Goal: Task Accomplishment & Management: Manage account settings

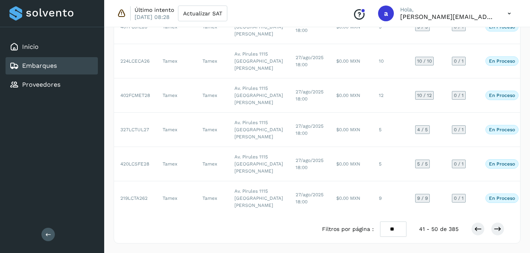
scroll to position [453, 0]
click at [476, 233] on icon at bounding box center [478, 229] width 8 height 8
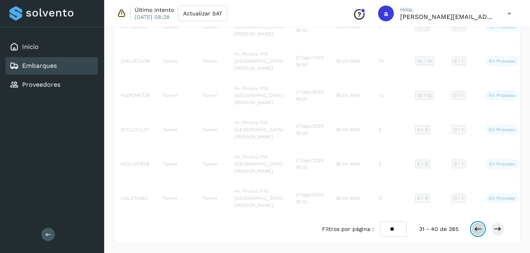
scroll to position [454, 0]
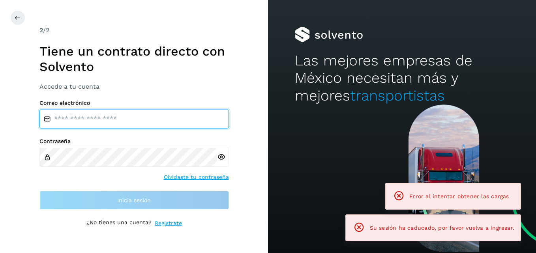
type input "**********"
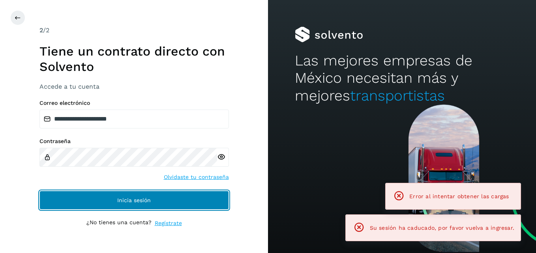
click at [130, 201] on span "Inicia sesión" at bounding box center [134, 201] width 34 height 6
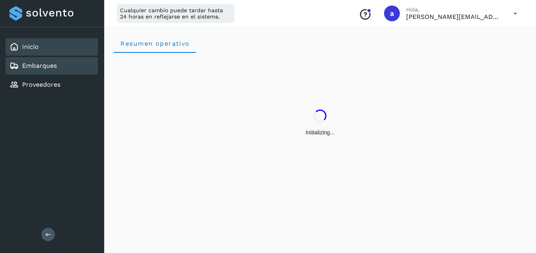
click at [52, 65] on link "Embarques" at bounding box center [39, 66] width 35 height 8
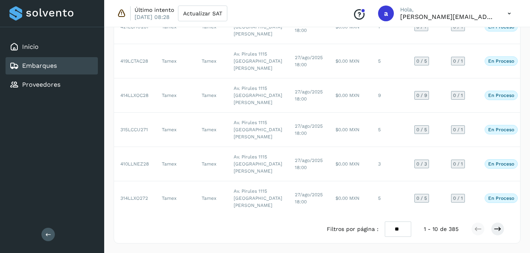
scroll to position [453, 0]
click at [500, 229] on icon at bounding box center [498, 229] width 8 height 8
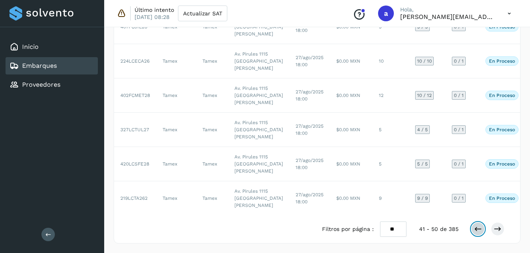
click at [476, 229] on icon at bounding box center [478, 229] width 8 height 8
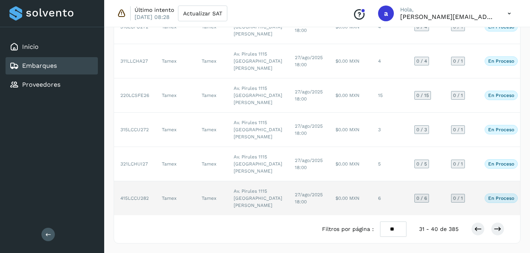
click at [372, 191] on td "6" at bounding box center [390, 199] width 36 height 34
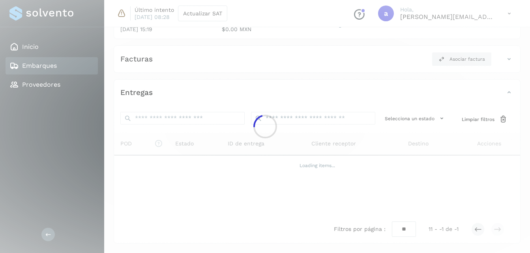
scroll to position [116, 0]
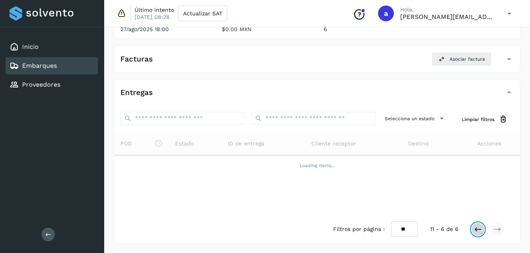
click at [482, 232] on icon at bounding box center [478, 230] width 8 height 8
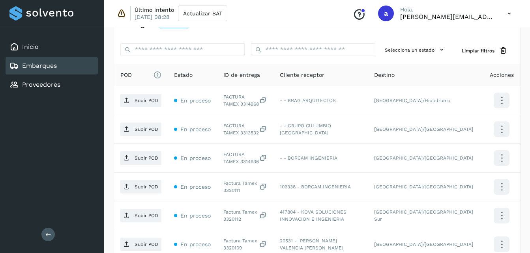
scroll to position [195, 0]
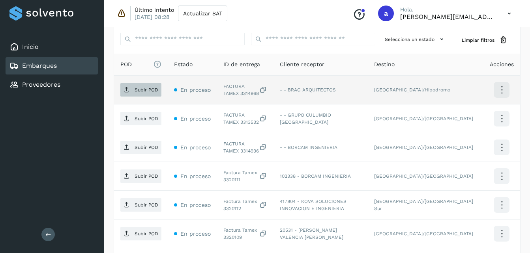
click at [150, 89] on p "Subir POD" at bounding box center [147, 90] width 24 height 6
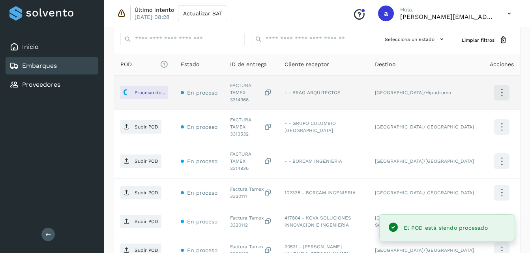
click at [149, 124] on p "Subir POD" at bounding box center [147, 127] width 24 height 6
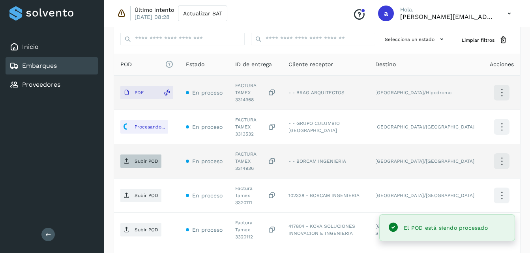
click at [142, 155] on span "Subir POD" at bounding box center [140, 161] width 41 height 13
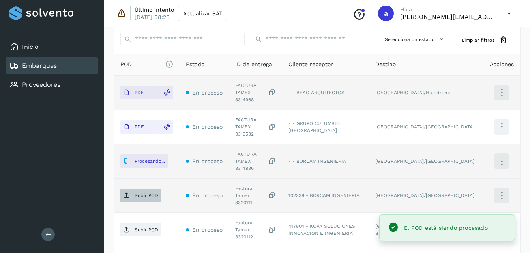
click at [135, 193] on p "Subir POD" at bounding box center [147, 196] width 24 height 6
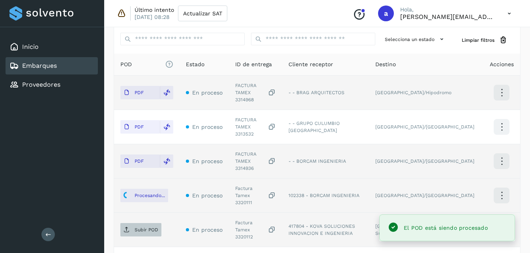
click at [142, 224] on span "Subir POD" at bounding box center [140, 230] width 41 height 13
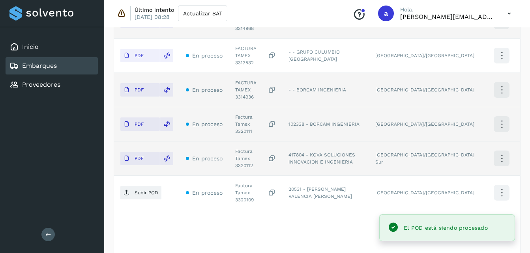
scroll to position [268, 0]
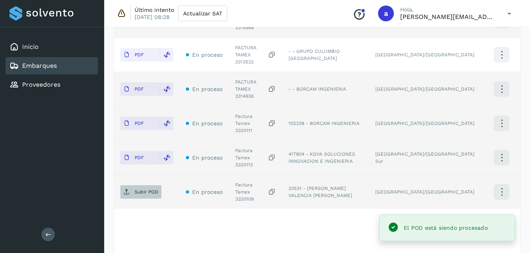
click at [148, 189] on p "Subir POD" at bounding box center [147, 192] width 24 height 6
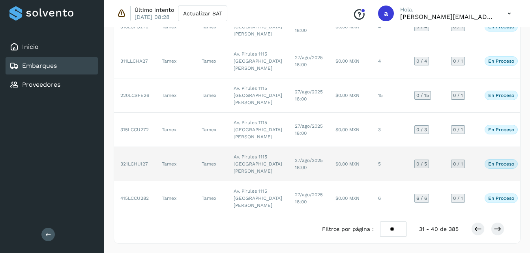
click at [236, 147] on td "Av. Pirules 1115 [GEOGRAPHIC_DATA][PERSON_NAME]" at bounding box center [257, 164] width 61 height 34
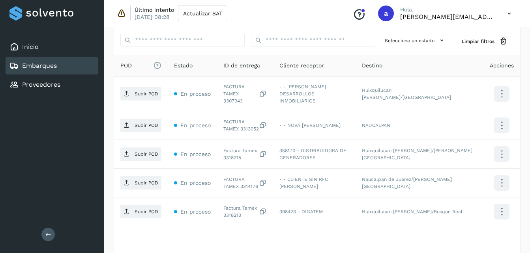
scroll to position [195, 0]
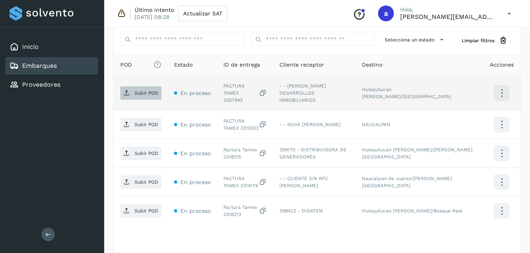
click at [135, 90] on p "Subir POD" at bounding box center [147, 93] width 24 height 6
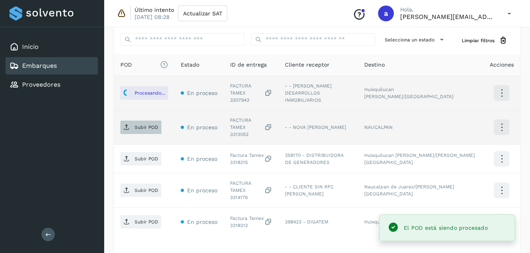
click at [144, 122] on span "Subir POD" at bounding box center [140, 127] width 41 height 13
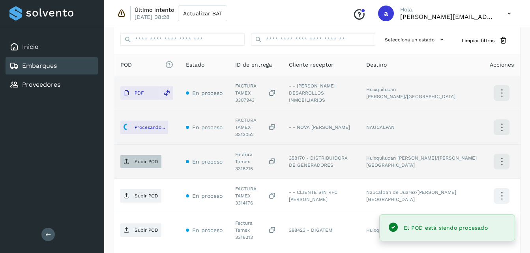
click at [136, 159] on p "Subir POD" at bounding box center [147, 162] width 24 height 6
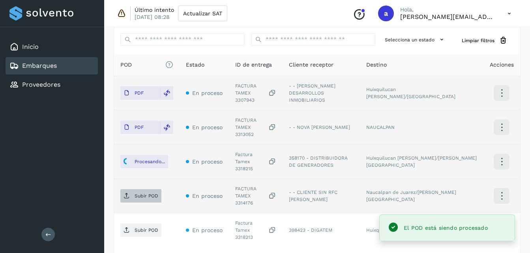
click at [133, 190] on span "Subir POD" at bounding box center [140, 196] width 41 height 13
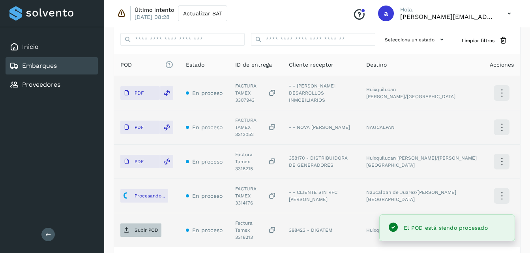
click at [139, 228] on p "Subir POD" at bounding box center [147, 231] width 24 height 6
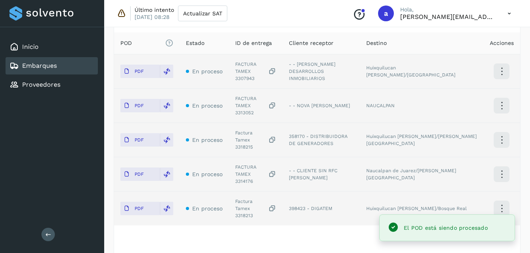
scroll to position [239, 0]
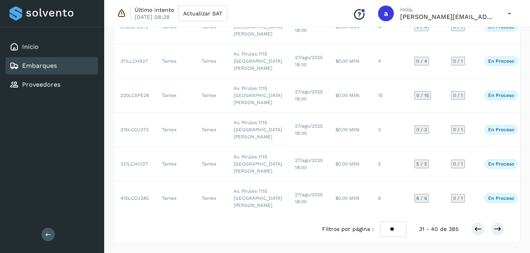
scroll to position [309, 0]
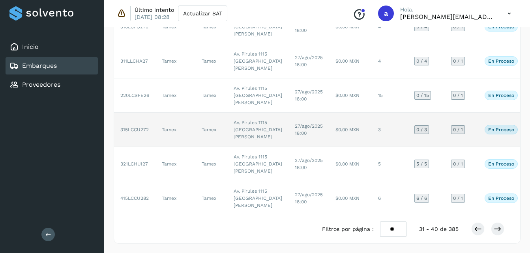
click at [289, 113] on td "27/ago/2025 18:00" at bounding box center [309, 130] width 41 height 34
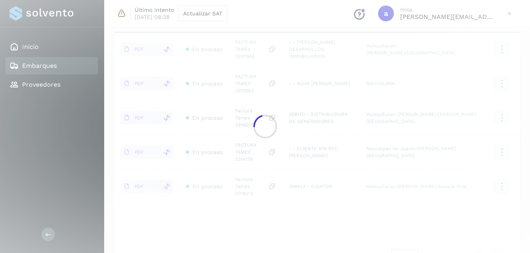
scroll to position [181, 0]
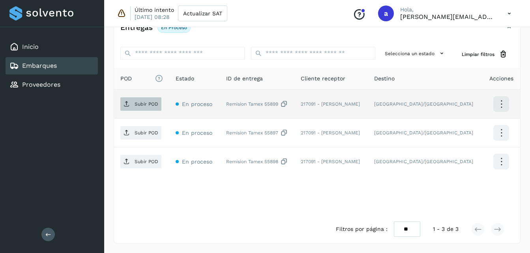
click at [140, 110] on span "Subir POD" at bounding box center [140, 104] width 41 height 13
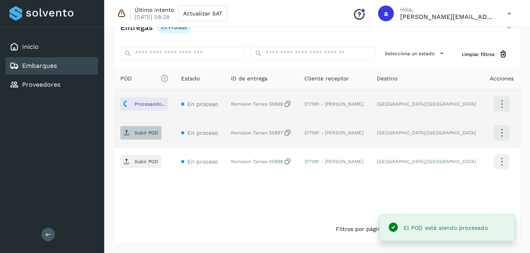
click at [135, 131] on p "Subir POD" at bounding box center [147, 133] width 24 height 6
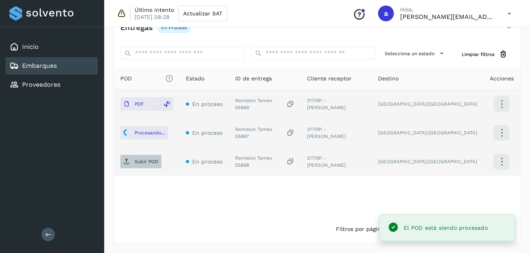
click at [137, 165] on p "Subir POD" at bounding box center [147, 162] width 24 height 6
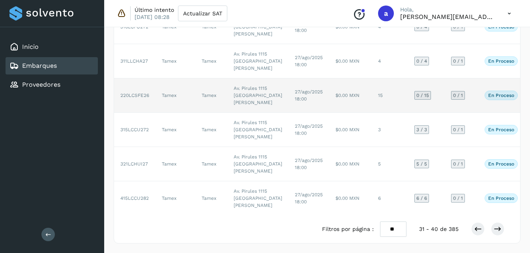
click at [227, 113] on td "Av. Pirules 1115 [GEOGRAPHIC_DATA][PERSON_NAME]" at bounding box center [257, 96] width 61 height 34
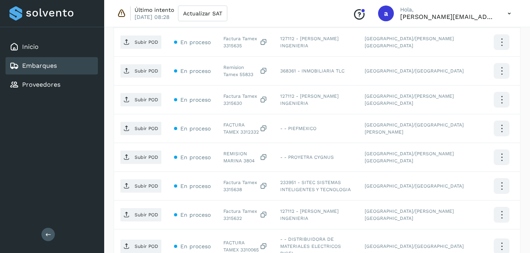
scroll to position [232, 0]
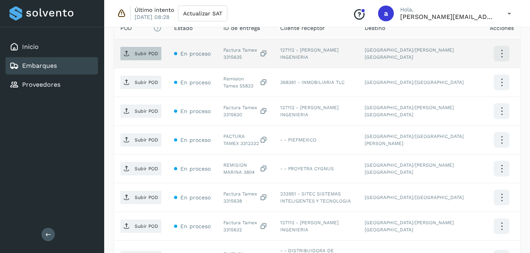
click at [135, 53] on p "Subir POD" at bounding box center [147, 54] width 24 height 6
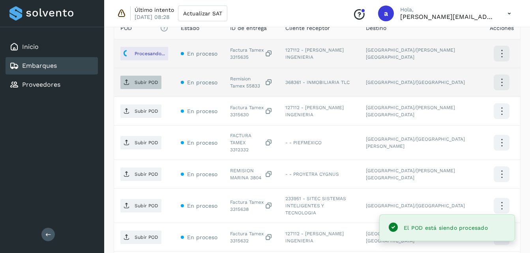
click at [142, 84] on p "Subir POD" at bounding box center [147, 83] width 24 height 6
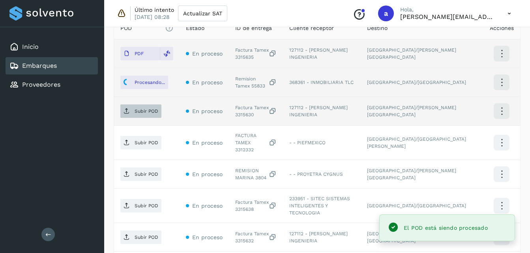
click at [129, 114] on icon at bounding box center [127, 111] width 6 height 6
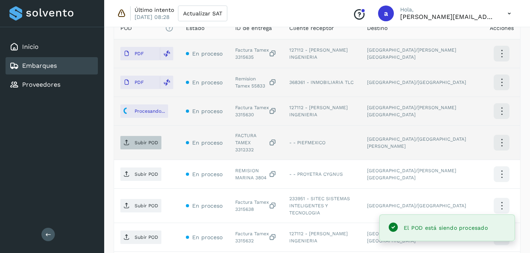
click at [135, 140] on p "Subir POD" at bounding box center [147, 143] width 24 height 6
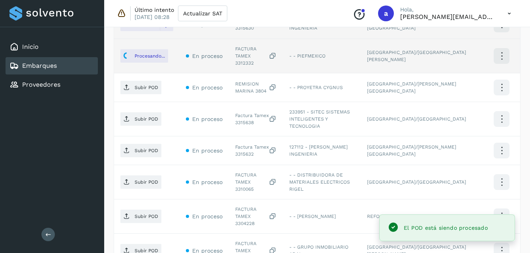
scroll to position [332, 0]
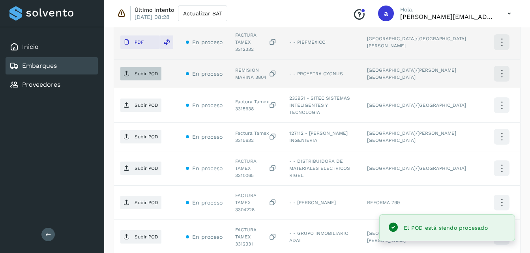
click at [151, 71] on p "Subir POD" at bounding box center [147, 74] width 24 height 6
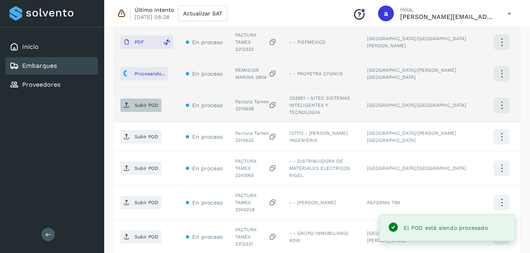
click at [135, 100] on span "Subir POD" at bounding box center [140, 105] width 41 height 13
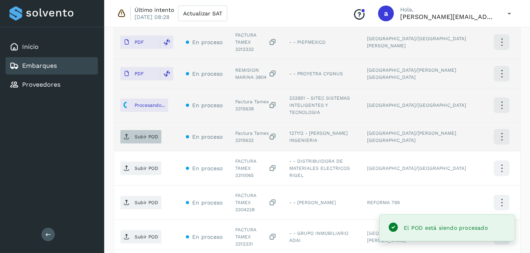
click at [149, 131] on span "Subir POD" at bounding box center [140, 137] width 41 height 13
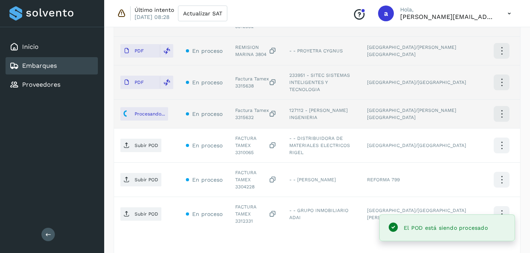
scroll to position [358, 0]
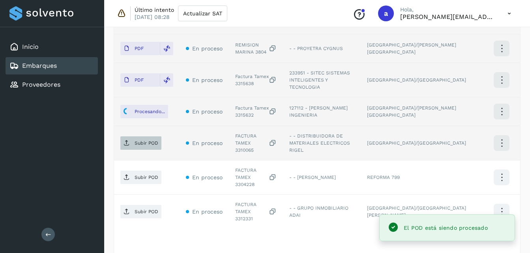
click at [143, 141] on p "Subir POD" at bounding box center [147, 144] width 24 height 6
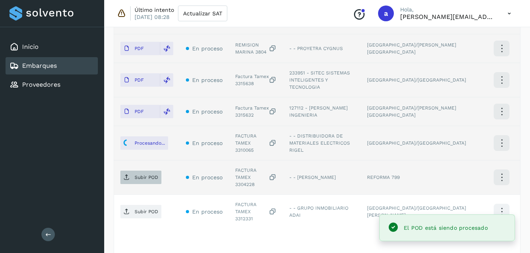
click at [150, 175] on p "Subir POD" at bounding box center [147, 178] width 24 height 6
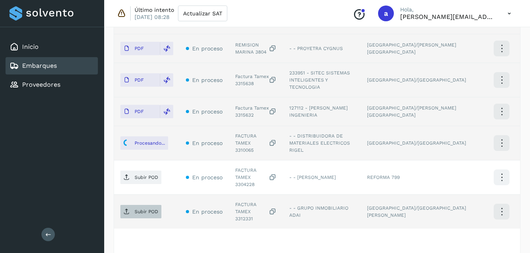
click at [130, 206] on span "Subir POD" at bounding box center [140, 212] width 41 height 13
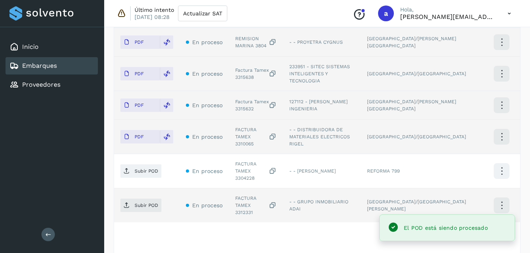
scroll to position [365, 0]
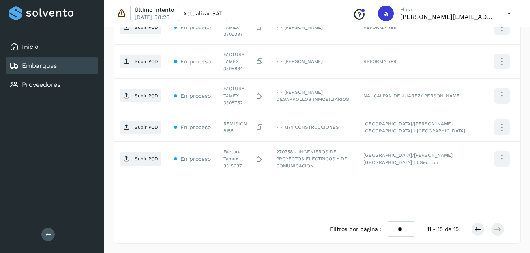
scroll to position [239, 0]
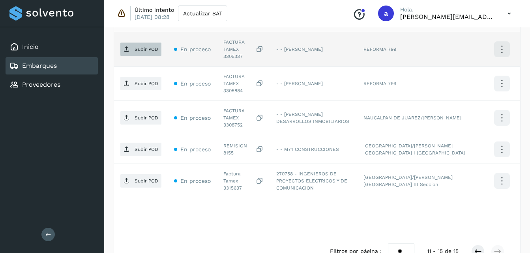
click at [133, 43] on span "Subir POD" at bounding box center [140, 49] width 41 height 13
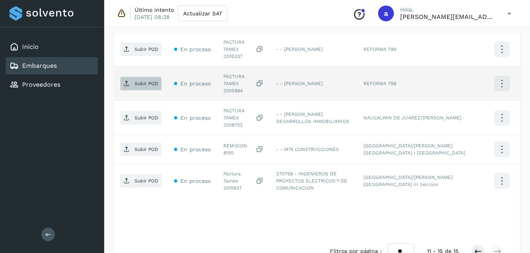
click at [132, 77] on span "Subir POD" at bounding box center [140, 83] width 41 height 13
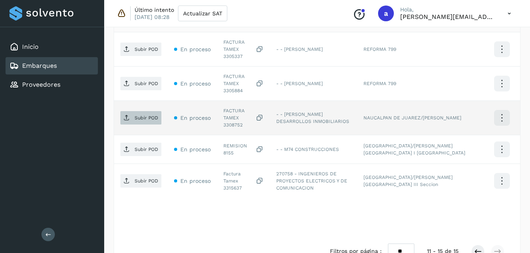
click at [131, 112] on span "Subir POD" at bounding box center [140, 118] width 41 height 13
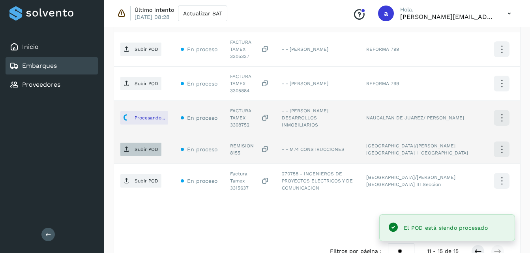
click at [135, 147] on p "Subir POD" at bounding box center [147, 150] width 24 height 6
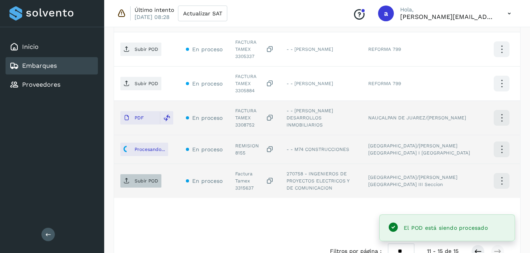
click at [153, 178] on p "Subir POD" at bounding box center [147, 181] width 24 height 6
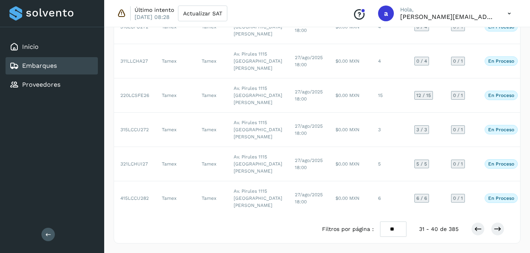
scroll to position [367, 0]
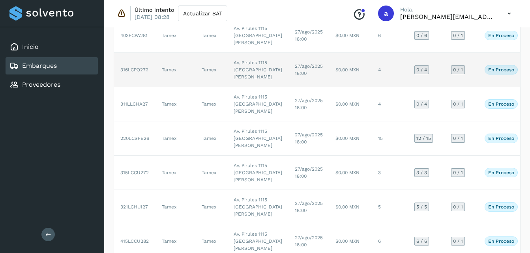
click at [289, 87] on td "27/ago/2025 18:00" at bounding box center [309, 70] width 41 height 34
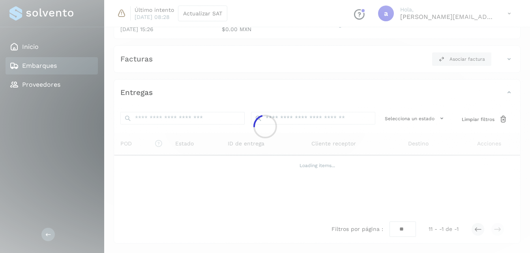
scroll to position [116, 0]
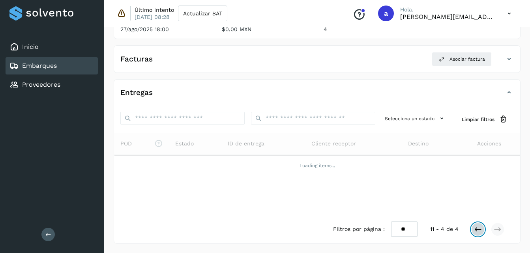
click at [477, 229] on icon at bounding box center [478, 230] width 8 height 8
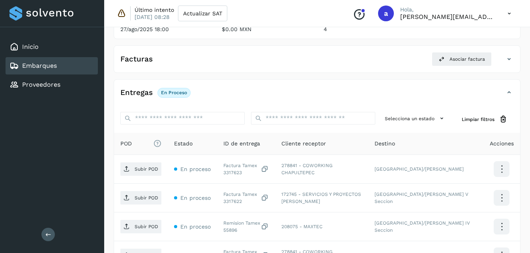
scroll to position [191, 0]
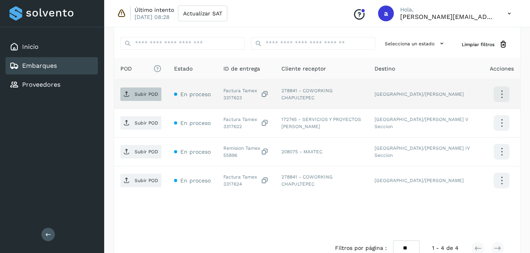
click at [151, 94] on p "Subir POD" at bounding box center [147, 95] width 24 height 6
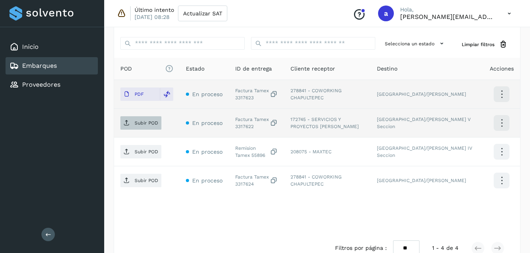
click at [139, 122] on p "Subir POD" at bounding box center [147, 123] width 24 height 6
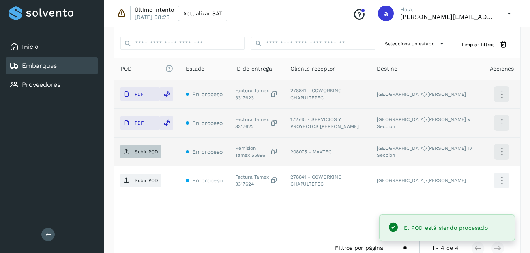
click at [135, 155] on p "Subir POD" at bounding box center [147, 152] width 24 height 6
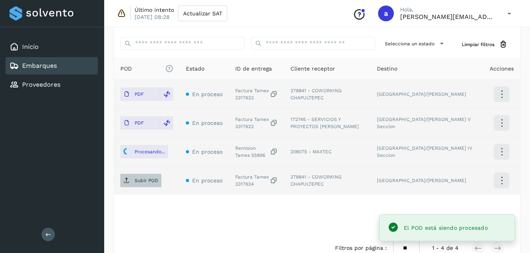
click at [144, 182] on p "Subir POD" at bounding box center [147, 181] width 24 height 6
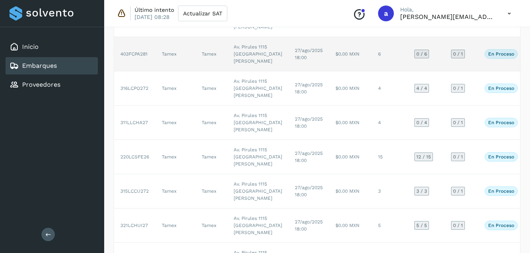
click at [414, 58] on div "0 / 6" at bounding box center [421, 54] width 15 height 9
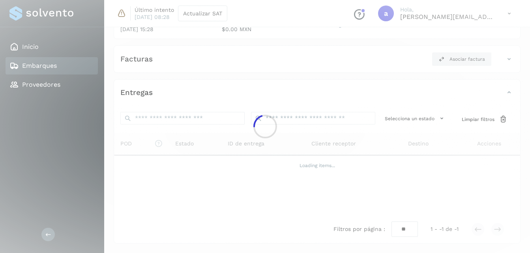
scroll to position [173, 0]
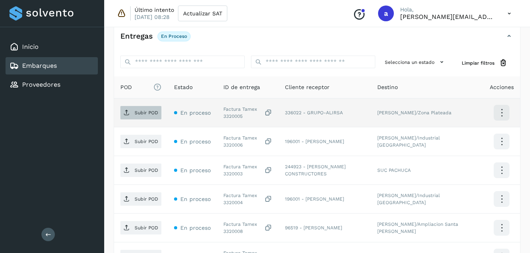
click at [137, 114] on p "Subir POD" at bounding box center [147, 113] width 24 height 6
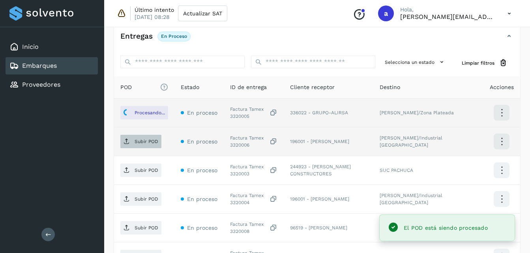
click at [134, 138] on span "Subir POD" at bounding box center [140, 141] width 41 height 13
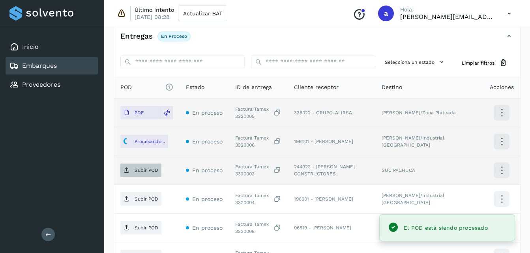
click at [139, 174] on span "Subir POD" at bounding box center [140, 170] width 41 height 13
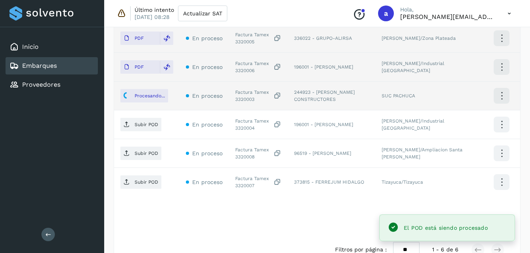
scroll to position [259, 0]
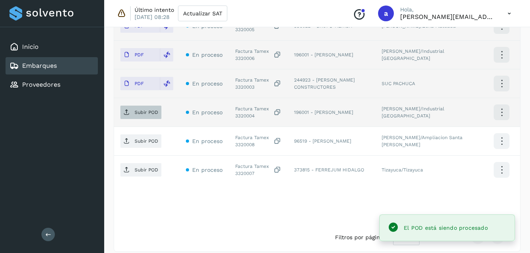
click at [128, 111] on icon at bounding box center [127, 112] width 6 height 6
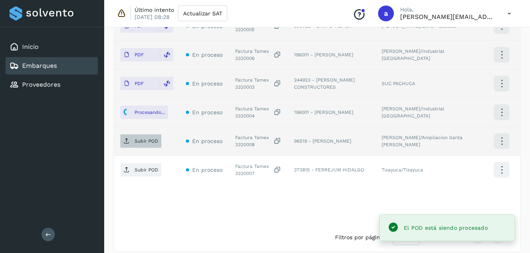
click at [124, 144] on icon at bounding box center [127, 141] width 6 height 6
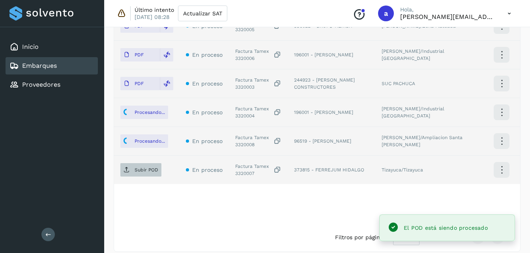
click at [144, 172] on p "Subir POD" at bounding box center [147, 170] width 24 height 6
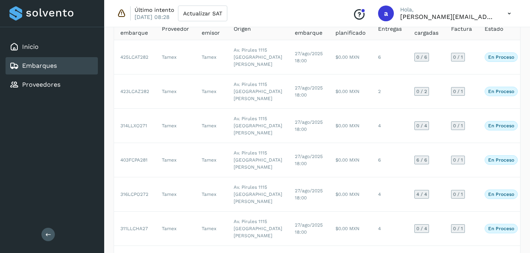
scroll to position [118, 0]
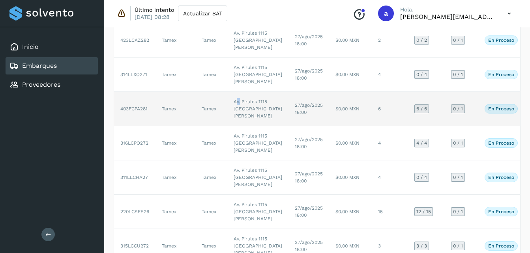
drag, startPoint x: 237, startPoint y: 156, endPoint x: 242, endPoint y: 163, distance: 8.7
click at [242, 126] on td "Av. Pirules 1115 [GEOGRAPHIC_DATA][PERSON_NAME]" at bounding box center [257, 109] width 61 height 34
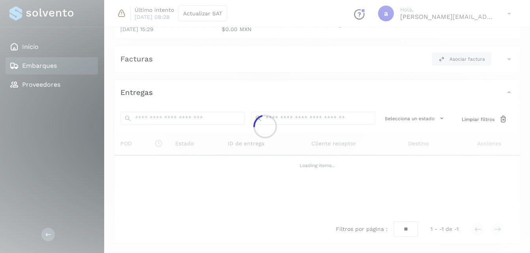
scroll to position [118, 0]
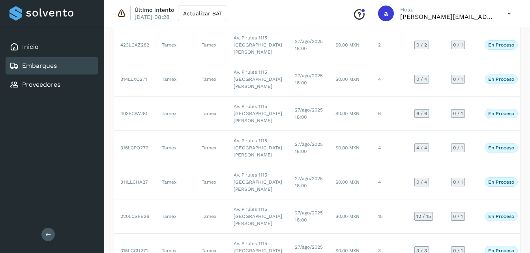
scroll to position [118, 0]
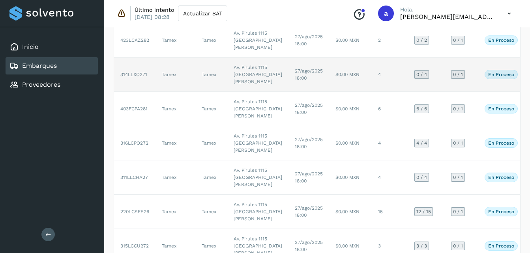
click at [193, 92] on td "Tamex" at bounding box center [176, 75] width 40 height 34
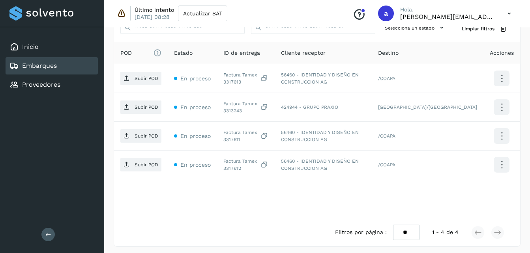
scroll to position [208, 0]
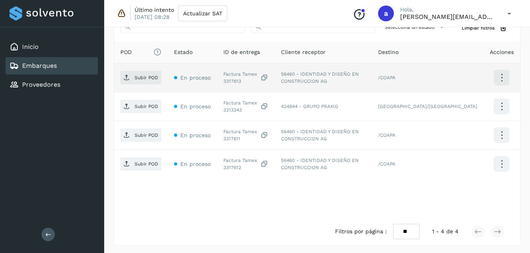
click at [150, 86] on td "Subir POD" at bounding box center [141, 78] width 54 height 29
click at [150, 83] on span "Subir POD" at bounding box center [140, 77] width 41 height 13
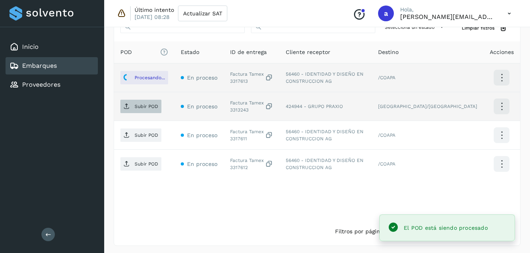
click at [141, 101] on span "Subir POD" at bounding box center [140, 106] width 41 height 13
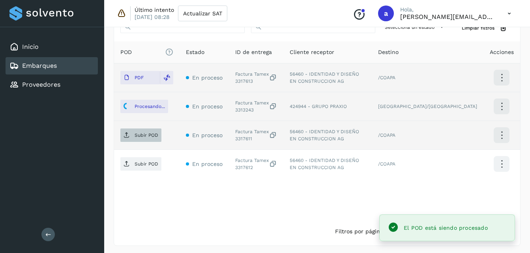
click at [130, 132] on span "Subir POD" at bounding box center [140, 135] width 41 height 13
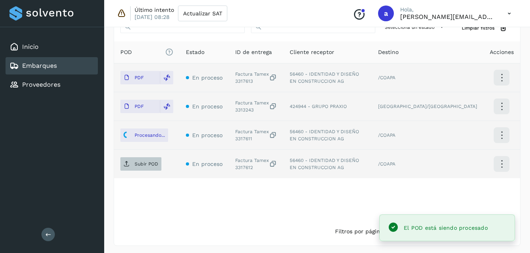
click at [142, 161] on p "Subir POD" at bounding box center [147, 164] width 24 height 6
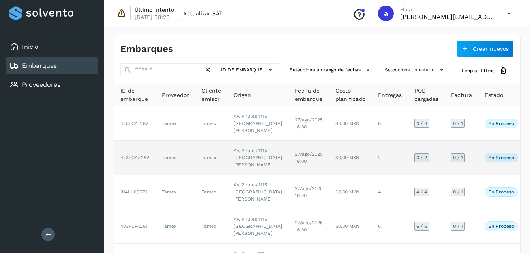
click at [329, 175] on td "$0.00 MXN" at bounding box center [350, 158] width 43 height 34
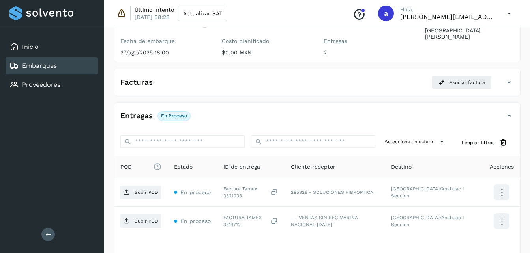
scroll to position [94, 0]
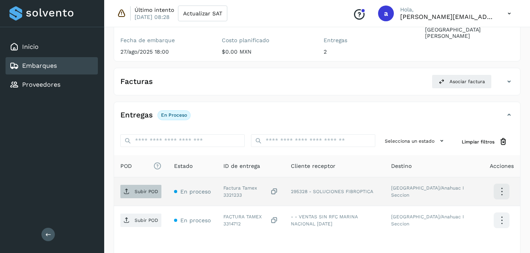
click at [133, 188] on span "Subir POD" at bounding box center [140, 192] width 41 height 13
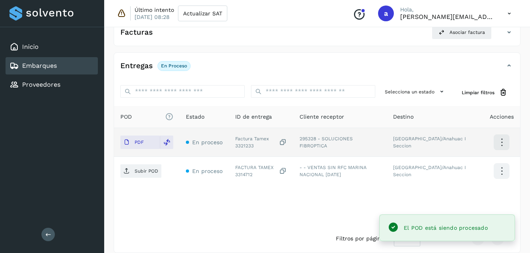
scroll to position [144, 0]
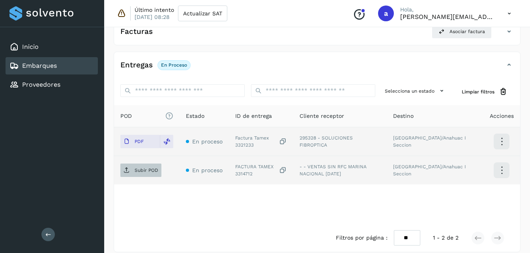
click at [143, 174] on span "Subir POD" at bounding box center [140, 170] width 41 height 13
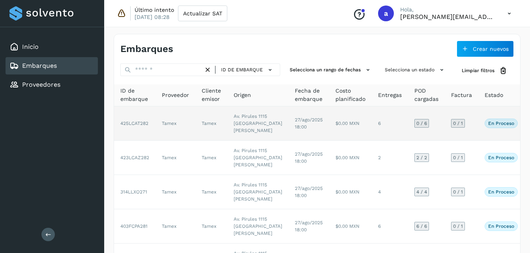
click at [289, 137] on td "27/ago/2025 18:00" at bounding box center [309, 124] width 41 height 34
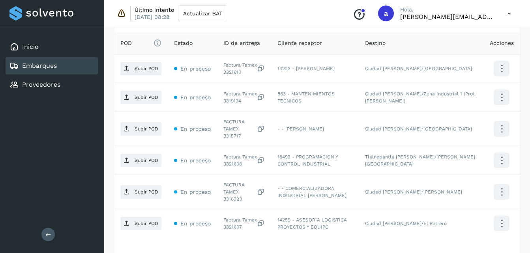
scroll to position [220, 0]
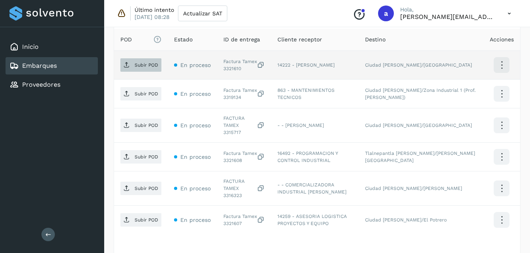
click at [149, 66] on p "Subir POD" at bounding box center [147, 65] width 24 height 6
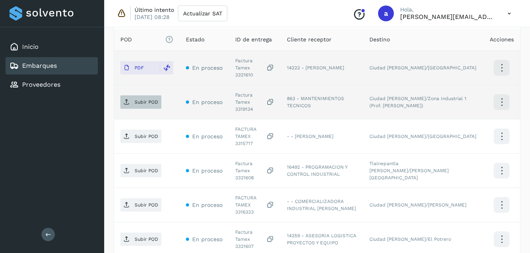
click at [141, 99] on p "Subir POD" at bounding box center [147, 102] width 24 height 6
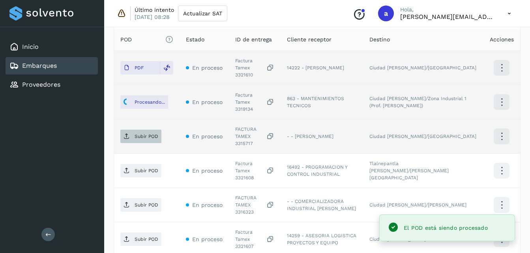
click at [146, 130] on span "Subir POD" at bounding box center [140, 136] width 41 height 13
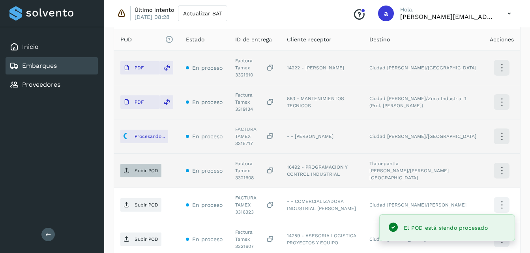
click at [131, 165] on span "Subir POD" at bounding box center [140, 171] width 41 height 13
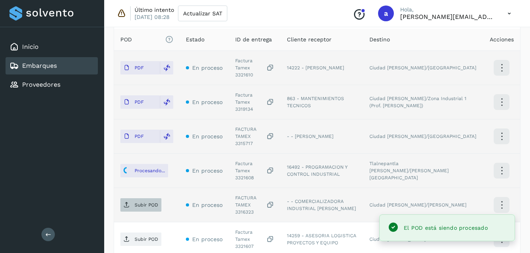
click at [139, 203] on p "Subir POD" at bounding box center [147, 206] width 24 height 6
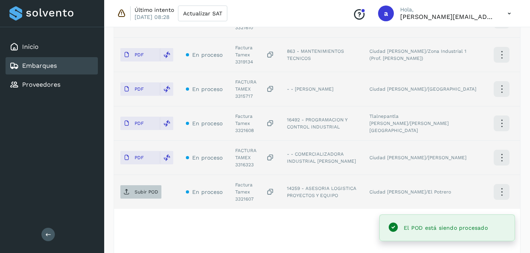
click at [143, 189] on p "Subir POD" at bounding box center [147, 192] width 24 height 6
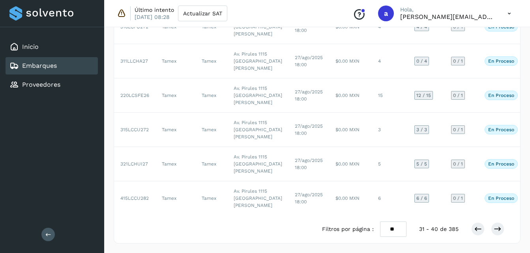
scroll to position [453, 0]
click at [479, 228] on icon at bounding box center [478, 229] width 8 height 8
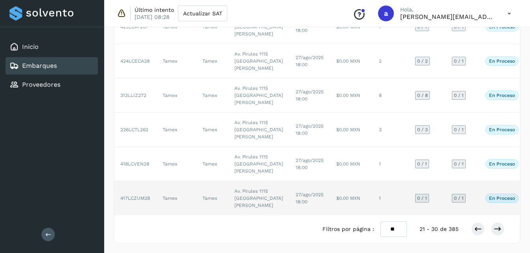
click at [332, 183] on td "$0.00 MXN" at bounding box center [351, 199] width 43 height 34
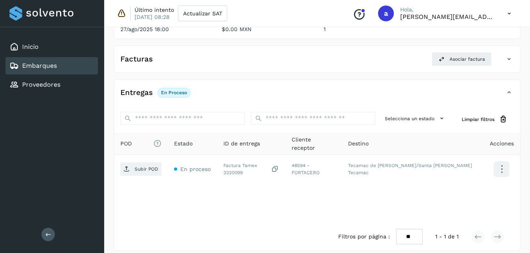
scroll to position [124, 0]
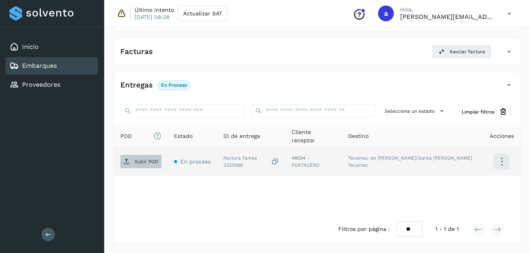
click at [134, 157] on span "Subir POD" at bounding box center [140, 162] width 41 height 13
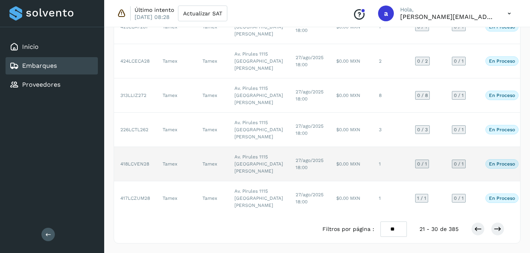
click at [330, 147] on td "$0.00 MXN" at bounding box center [351, 164] width 43 height 34
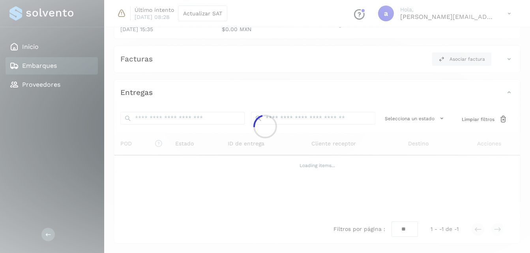
scroll to position [124, 0]
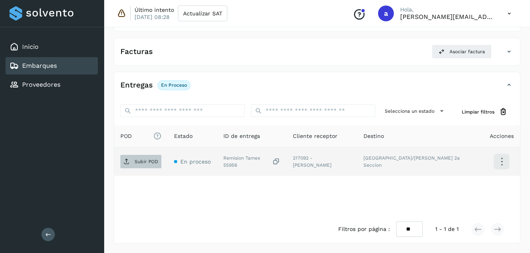
click at [132, 168] on button "Subir POD" at bounding box center [140, 161] width 41 height 13
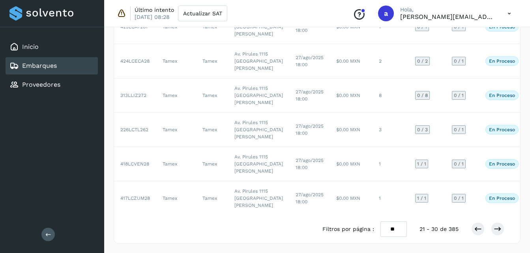
scroll to position [453, 0]
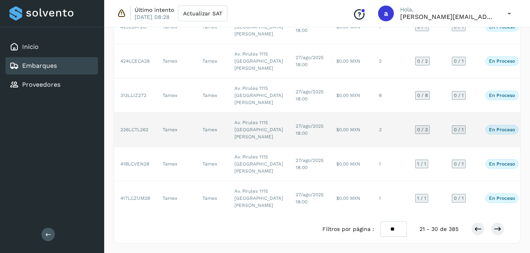
click at [330, 113] on td "$0.00 MXN" at bounding box center [351, 130] width 43 height 34
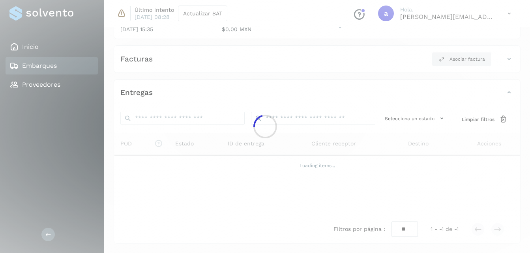
scroll to position [181, 0]
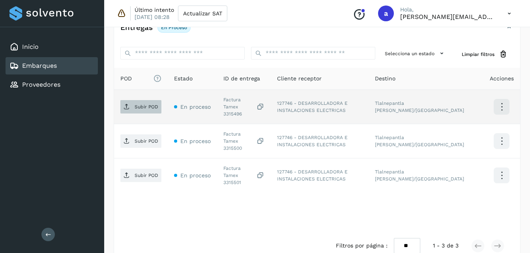
click at [150, 104] on p "Subir POD" at bounding box center [147, 107] width 24 height 6
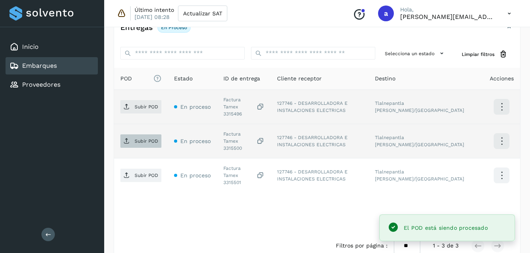
click at [139, 139] on p "Subir POD" at bounding box center [147, 142] width 24 height 6
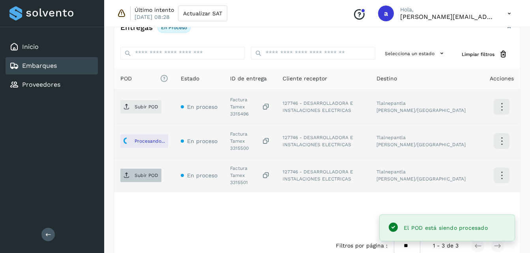
click at [136, 169] on span "Subir POD" at bounding box center [140, 175] width 41 height 13
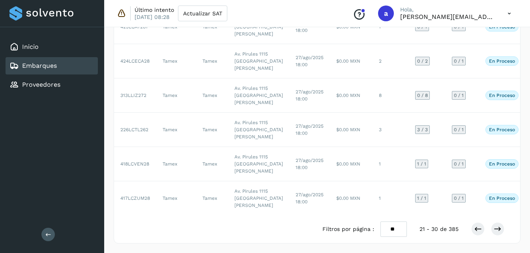
scroll to position [453, 0]
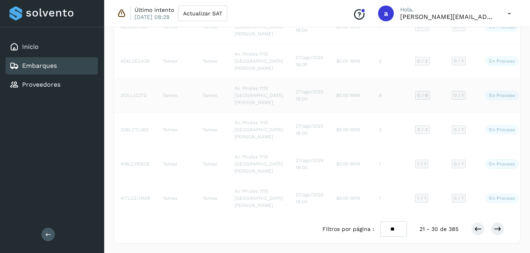
click at [373, 113] on td "8" at bounding box center [391, 96] width 36 height 34
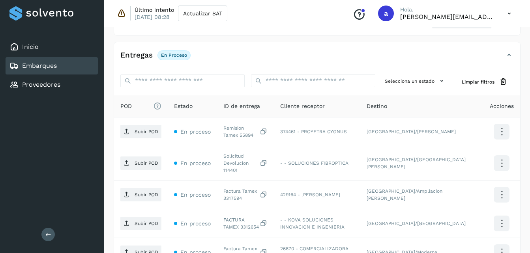
scroll to position [153, 0]
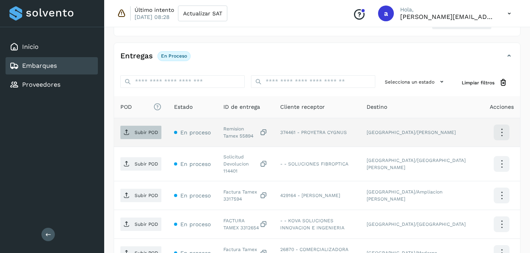
click at [136, 132] on p "Subir POD" at bounding box center [147, 133] width 24 height 6
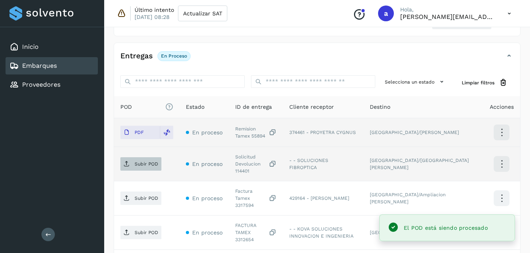
click at [146, 161] on p "Subir POD" at bounding box center [147, 164] width 24 height 6
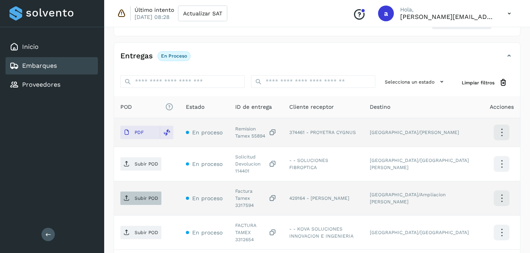
click at [147, 196] on p "Subir POD" at bounding box center [147, 199] width 24 height 6
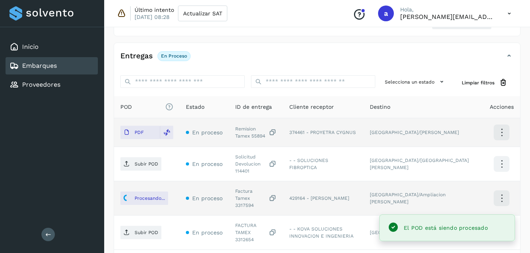
scroll to position [242, 0]
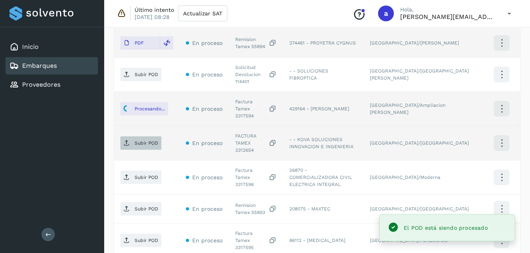
click at [130, 137] on span "Subir POD" at bounding box center [140, 143] width 41 height 13
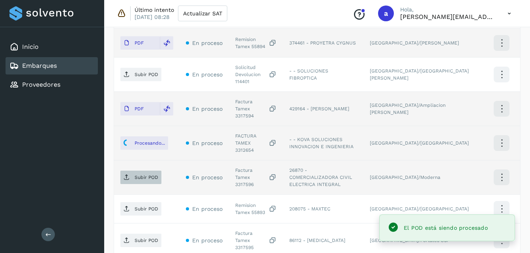
click at [139, 171] on span "Subir POD" at bounding box center [140, 177] width 41 height 13
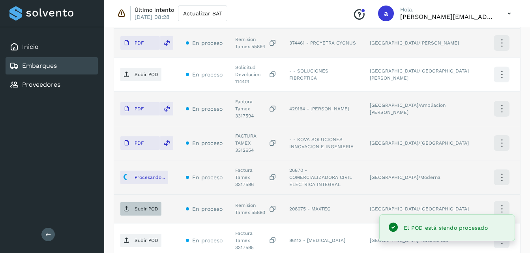
click at [141, 203] on span "Subir POD" at bounding box center [140, 209] width 41 height 13
drag, startPoint x: 532, startPoint y: 131, endPoint x: 521, endPoint y: 176, distance: 46.0
drag, startPoint x: 521, startPoint y: 176, endPoint x: 525, endPoint y: 187, distance: 11.7
click at [525, 187] on div "Embarques y entregas Embarque #313LLIZ272 ✨ Muy pronto podrás gestionar todos t…" at bounding box center [317, 75] width 426 height 587
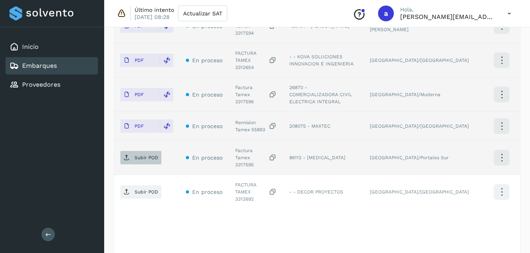
click at [140, 155] on p "Subir POD" at bounding box center [147, 158] width 24 height 6
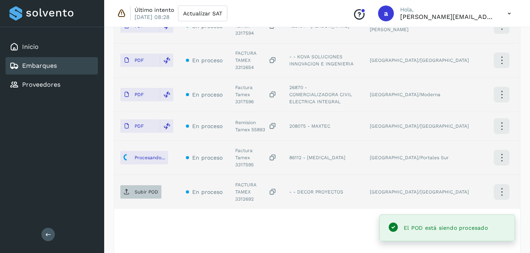
click at [146, 189] on p "Subir POD" at bounding box center [147, 192] width 24 height 6
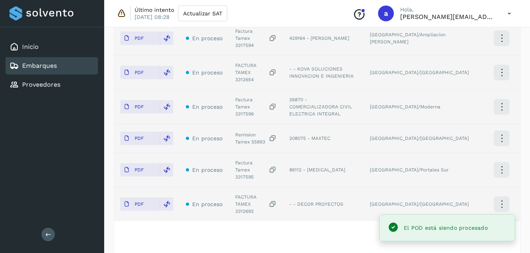
scroll to position [311, 0]
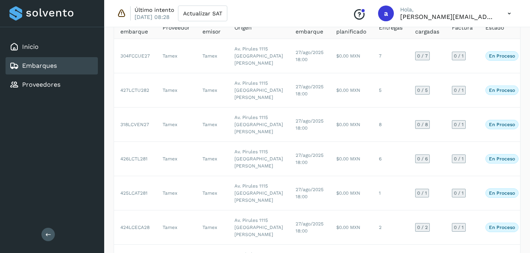
scroll to position [73, 0]
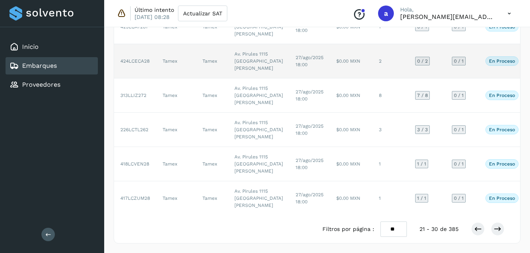
click at [330, 79] on td "$0.00 MXN" at bounding box center [351, 61] width 43 height 34
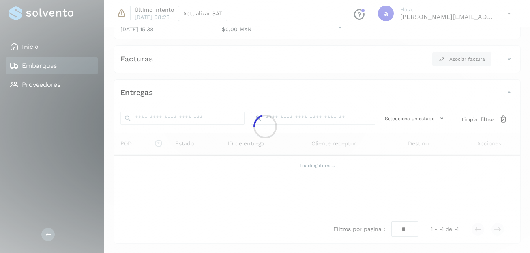
scroll to position [152, 0]
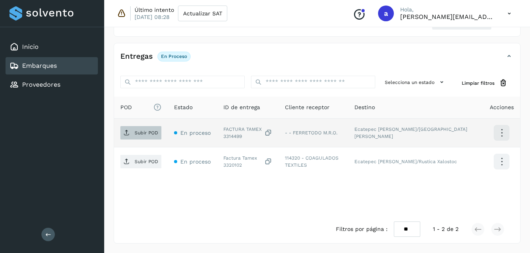
click at [148, 136] on p "Subir POD" at bounding box center [147, 133] width 24 height 6
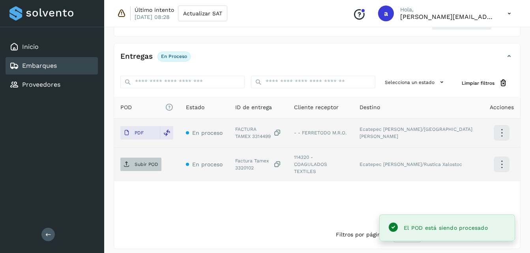
click at [141, 162] on p "Subir POD" at bounding box center [147, 165] width 24 height 6
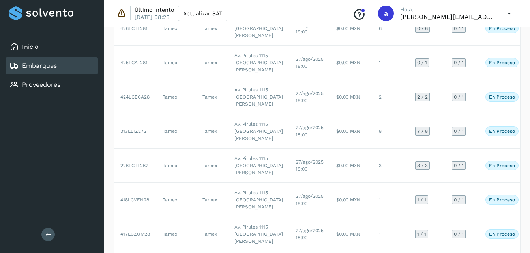
scroll to position [206, 0]
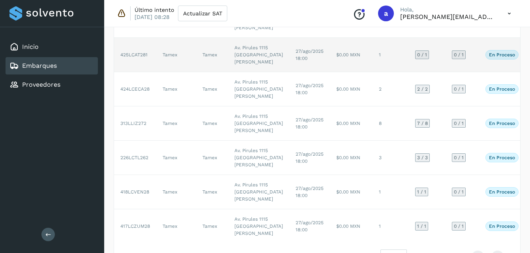
click at [293, 72] on td "27/ago/2025 18:00" at bounding box center [309, 55] width 41 height 34
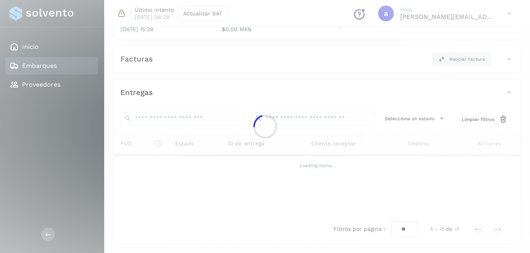
scroll to position [124, 0]
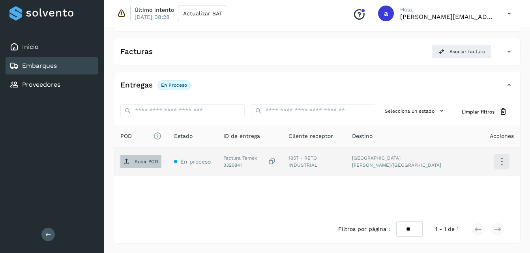
click at [138, 165] on p "Subir POD" at bounding box center [147, 162] width 24 height 6
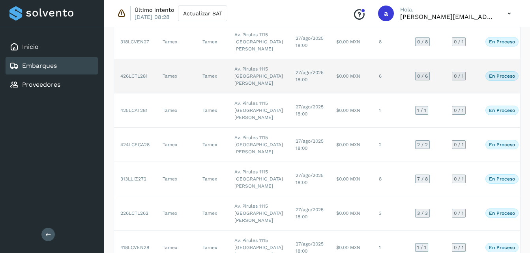
click at [289, 94] on td "27/ago/2025 18:00" at bounding box center [309, 76] width 41 height 34
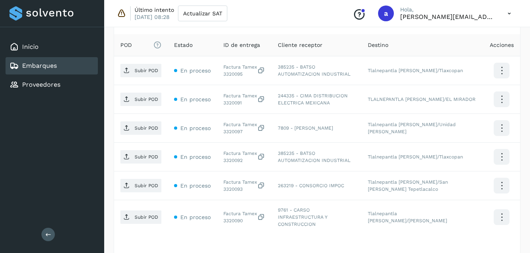
scroll to position [214, 0]
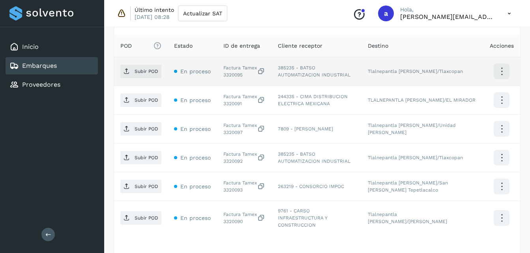
click at [139, 79] on td "Subir POD" at bounding box center [141, 71] width 54 height 29
click at [136, 76] on span "Subir POD" at bounding box center [140, 71] width 41 height 13
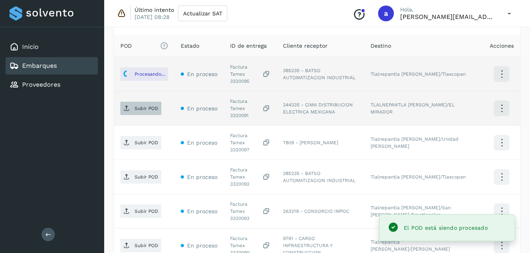
click at [124, 105] on icon at bounding box center [127, 108] width 6 height 6
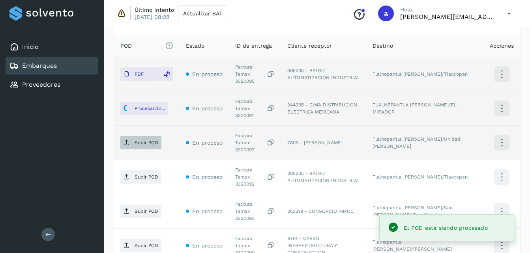
click at [140, 140] on p "Subir POD" at bounding box center [147, 143] width 24 height 6
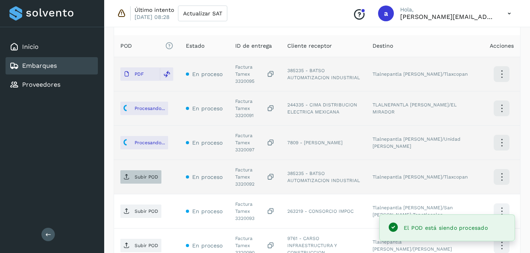
click at [139, 174] on p "Subir POD" at bounding box center [147, 177] width 24 height 6
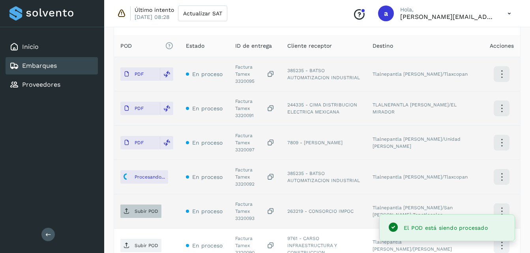
click at [126, 208] on icon at bounding box center [127, 211] width 6 height 6
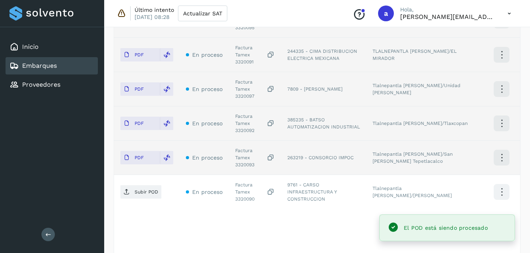
click at [137, 186] on span "Subir POD" at bounding box center [140, 192] width 41 height 13
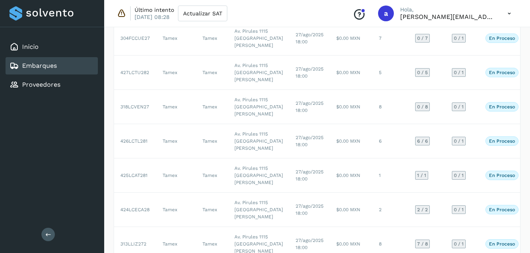
scroll to position [81, 0]
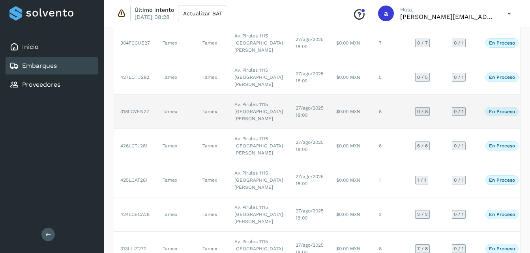
click at [289, 129] on td "27/ago/2025 18:00" at bounding box center [309, 112] width 41 height 34
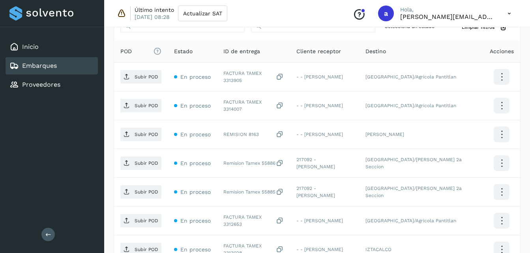
scroll to position [209, 0]
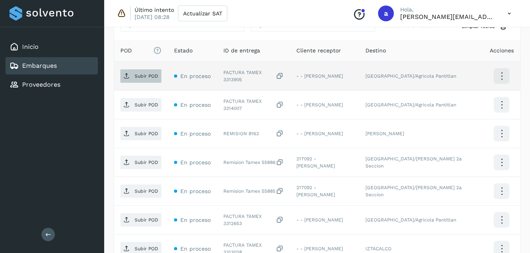
click at [136, 81] on span "Subir POD" at bounding box center [140, 76] width 41 height 13
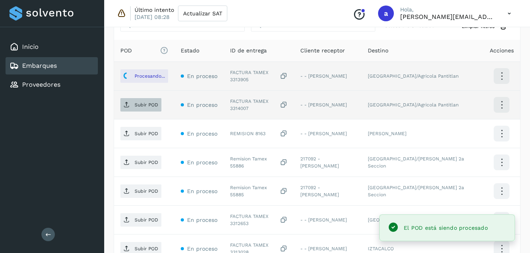
click at [154, 99] on span "Subir POD" at bounding box center [140, 105] width 41 height 13
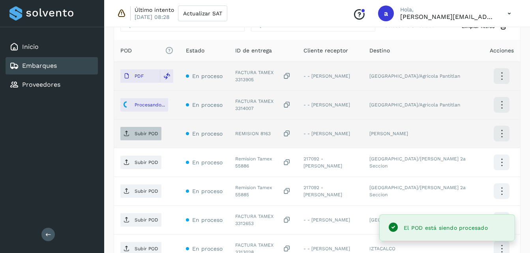
click at [144, 131] on p "Subir POD" at bounding box center [147, 134] width 24 height 6
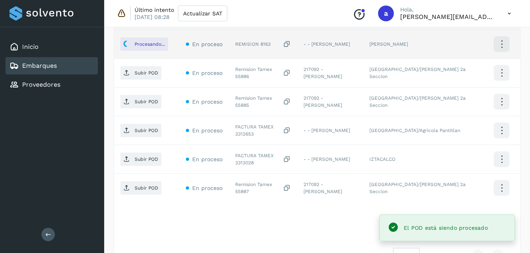
scroll to position [300, 0]
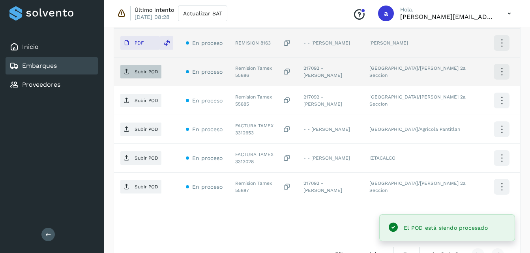
click at [127, 76] on span "Subir POD" at bounding box center [140, 72] width 41 height 13
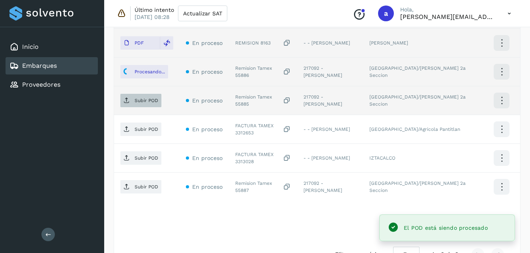
click at [131, 101] on span "Subir POD" at bounding box center [140, 100] width 41 height 13
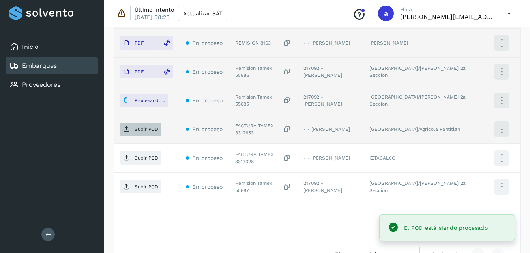
click at [120, 134] on span "Subir POD" at bounding box center [140, 129] width 41 height 13
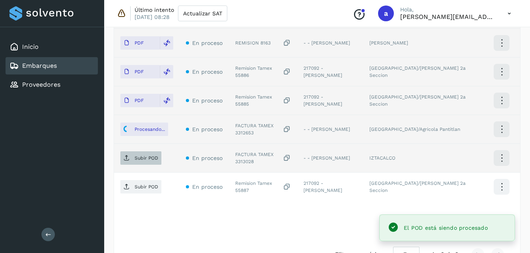
click at [148, 157] on p "Subir POD" at bounding box center [147, 159] width 24 height 6
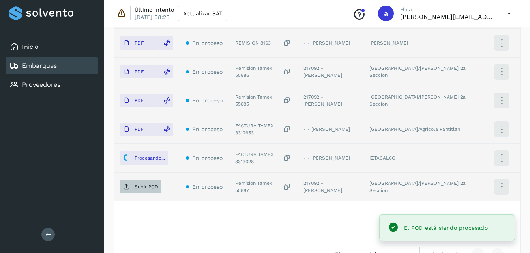
click at [129, 187] on icon at bounding box center [127, 187] width 6 height 6
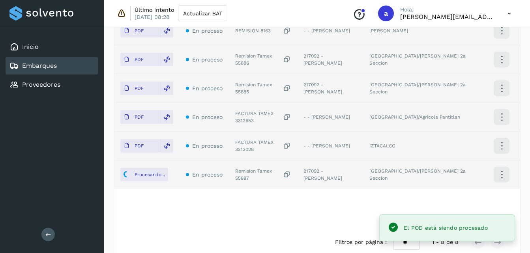
scroll to position [311, 0]
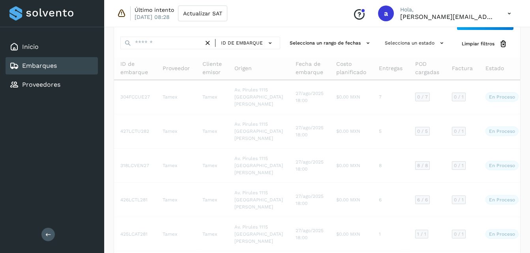
scroll to position [24, 0]
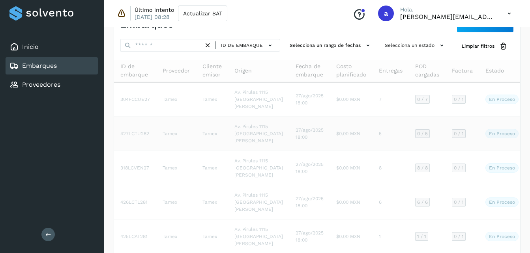
click at [289, 151] on td "27/ago/2025 18:00" at bounding box center [309, 134] width 41 height 34
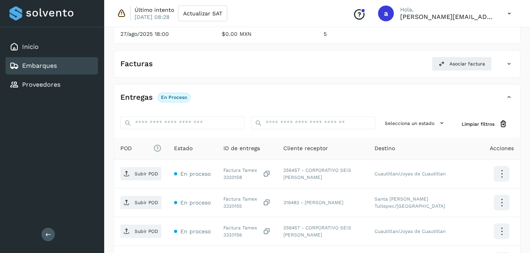
scroll to position [154, 0]
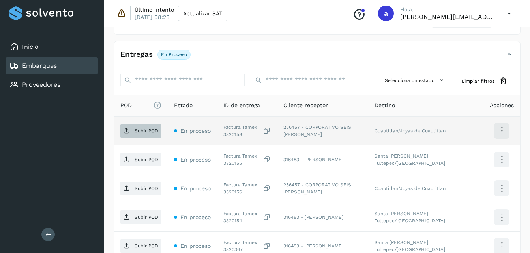
click at [145, 128] on p "Subir POD" at bounding box center [147, 131] width 24 height 6
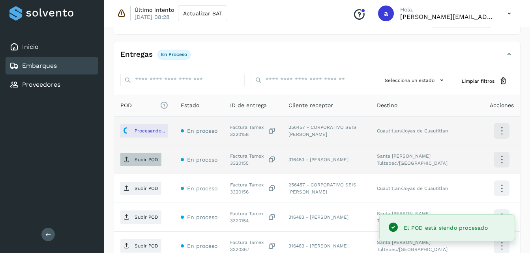
click at [135, 159] on p "Subir POD" at bounding box center [147, 160] width 24 height 6
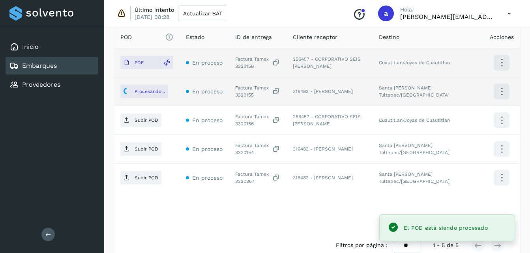
scroll to position [229, 0]
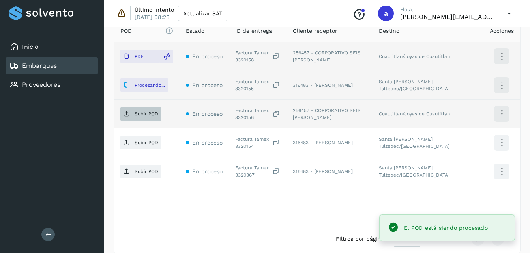
click at [143, 116] on p "Subir POD" at bounding box center [147, 114] width 24 height 6
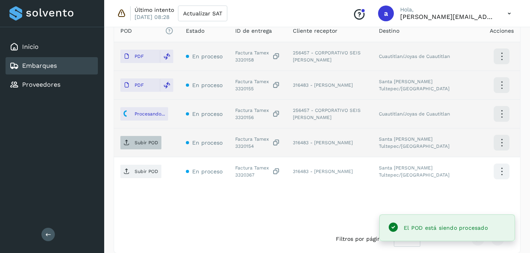
click at [130, 142] on span "Subir POD" at bounding box center [140, 143] width 41 height 13
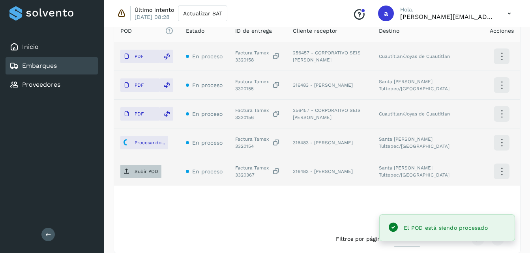
click at [137, 175] on span "Subir POD" at bounding box center [140, 171] width 41 height 13
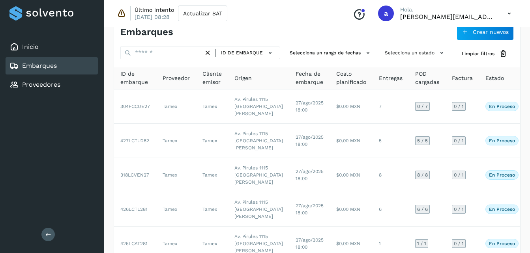
scroll to position [13, 0]
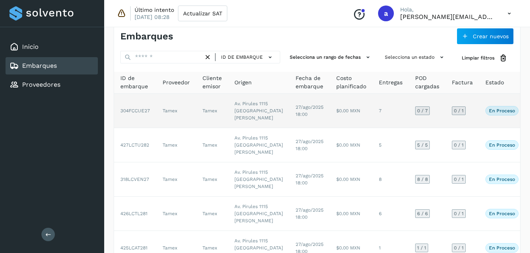
click at [243, 126] on td "Av. Pirules 1115 [GEOGRAPHIC_DATA][PERSON_NAME]" at bounding box center [258, 111] width 61 height 34
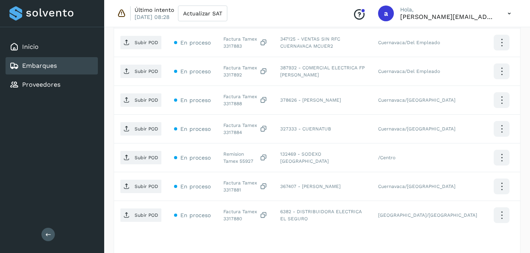
scroll to position [241, 0]
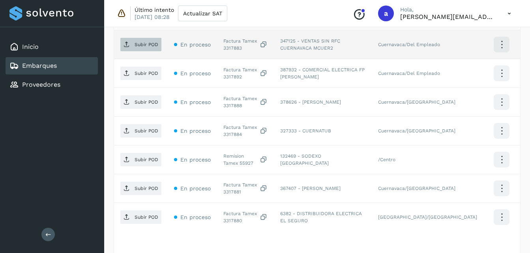
click at [147, 45] on p "Subir POD" at bounding box center [147, 45] width 24 height 6
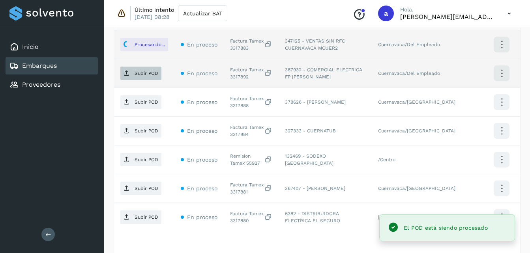
click at [134, 73] on span "Subir POD" at bounding box center [140, 73] width 41 height 13
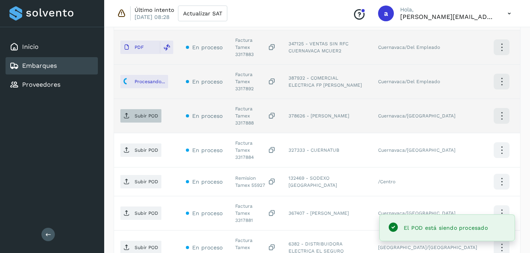
click at [140, 113] on p "Subir POD" at bounding box center [147, 116] width 24 height 6
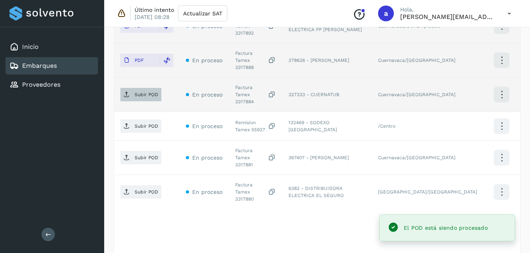
click at [141, 92] on p "Subir POD" at bounding box center [147, 95] width 24 height 6
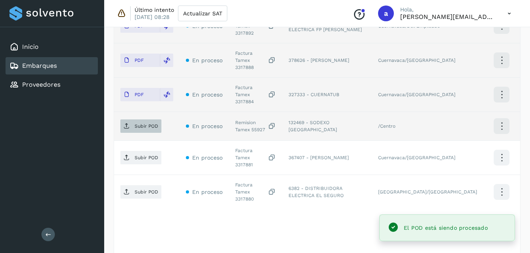
click at [141, 124] on p "Subir POD" at bounding box center [147, 127] width 24 height 6
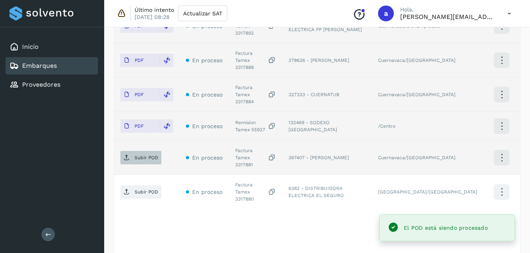
click at [154, 155] on p "Subir POD" at bounding box center [147, 158] width 24 height 6
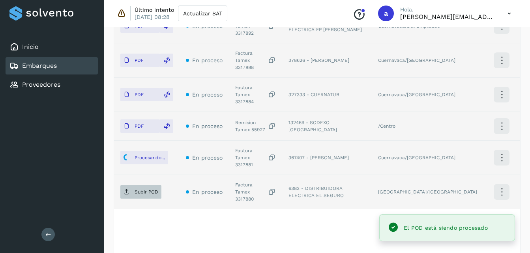
click at [147, 186] on span "Subir POD" at bounding box center [140, 192] width 41 height 13
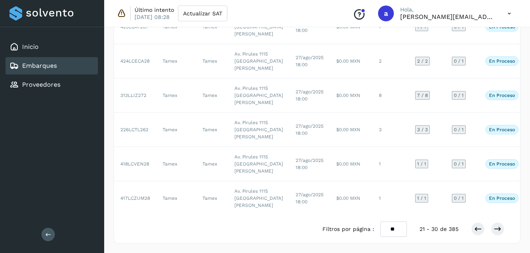
scroll to position [438, 0]
click at [478, 233] on icon at bounding box center [478, 229] width 8 height 8
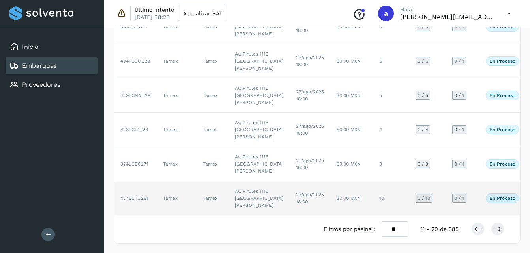
click at [290, 203] on td "27/ago/2025 18:00" at bounding box center [310, 199] width 41 height 34
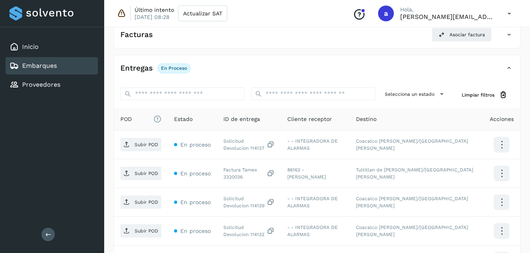
scroll to position [143, 0]
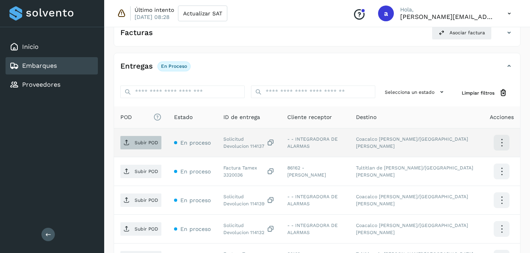
click at [144, 141] on p "Subir POD" at bounding box center [147, 143] width 24 height 6
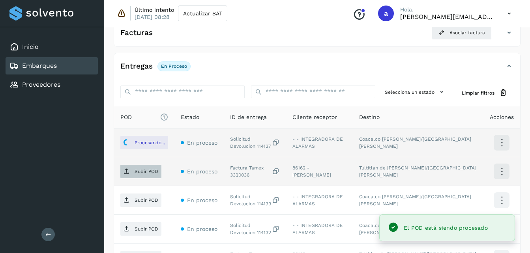
click at [143, 173] on p "Subir POD" at bounding box center [147, 172] width 24 height 6
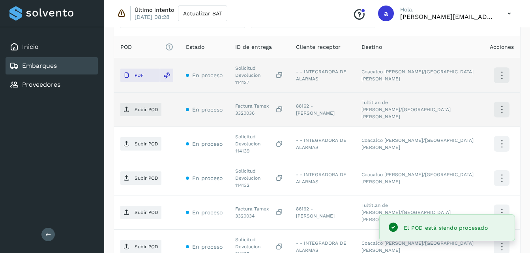
scroll to position [242, 0]
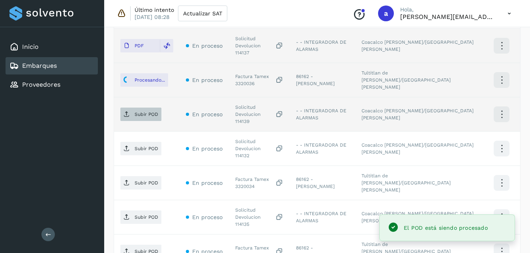
click at [138, 108] on span "Subir POD" at bounding box center [140, 114] width 41 height 13
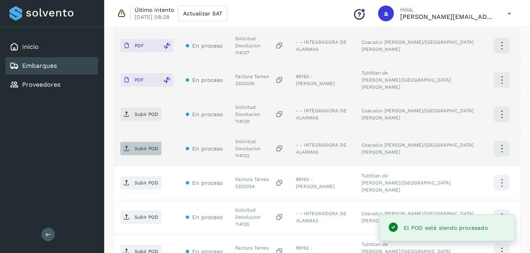
click at [128, 146] on icon at bounding box center [127, 149] width 6 height 6
click at [142, 180] on p "Subir POD" at bounding box center [147, 183] width 24 height 6
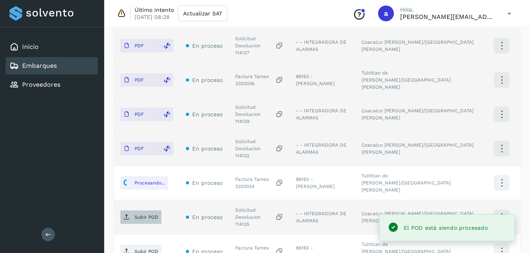
click at [129, 214] on icon at bounding box center [127, 217] width 6 height 6
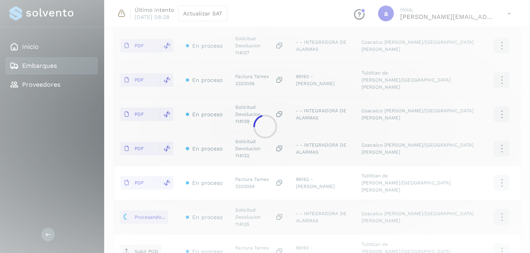
click at [471, 157] on div at bounding box center [265, 126] width 530 height 253
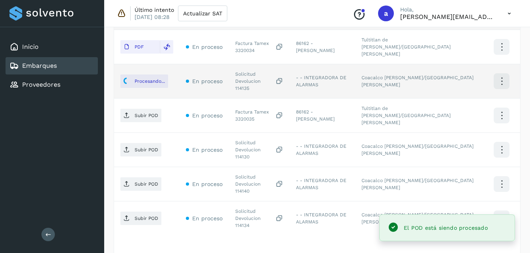
scroll to position [381, 0]
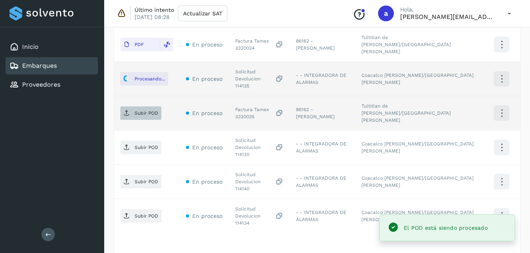
click at [133, 107] on span "Subir POD" at bounding box center [140, 113] width 41 height 13
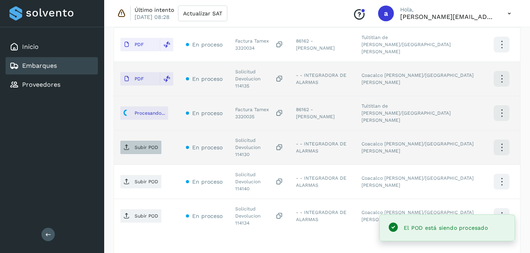
click at [137, 145] on p "Subir POD" at bounding box center [147, 148] width 24 height 6
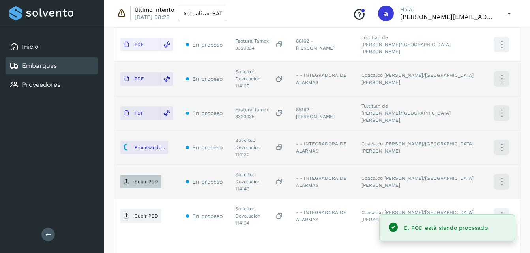
click at [142, 179] on p "Subir POD" at bounding box center [147, 182] width 24 height 6
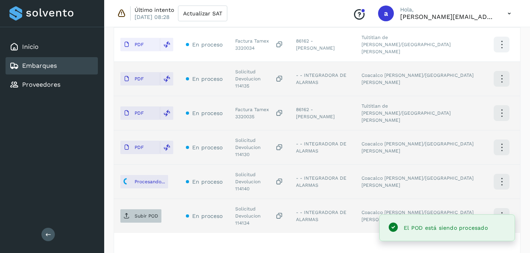
click at [141, 210] on span "Subir POD" at bounding box center [140, 216] width 41 height 13
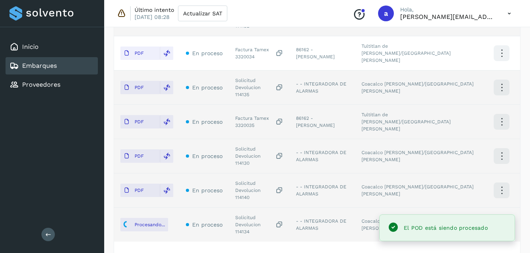
scroll to position [383, 0]
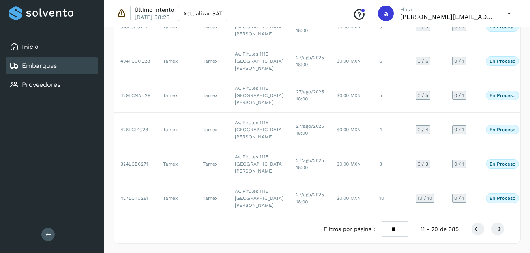
scroll to position [453, 0]
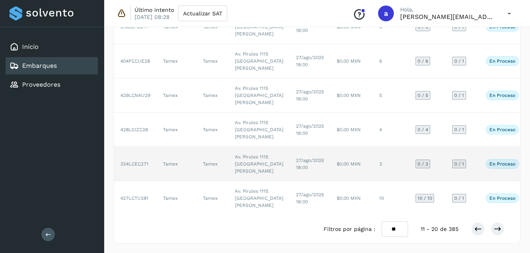
click at [330, 147] on td "$0.00 MXN" at bounding box center [351, 164] width 43 height 34
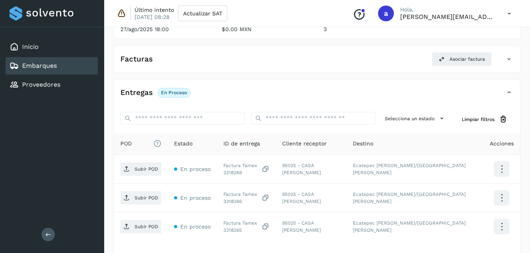
scroll to position [181, 0]
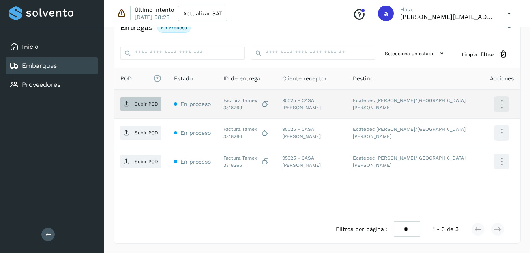
click at [134, 111] on button "Subir POD" at bounding box center [140, 104] width 41 height 13
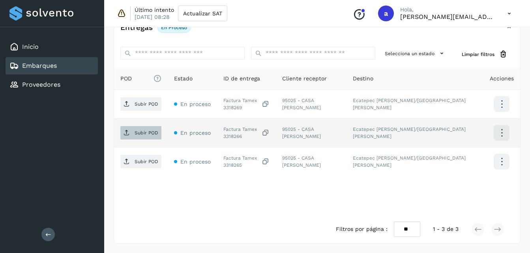
click at [141, 129] on span "Subir POD" at bounding box center [140, 133] width 41 height 13
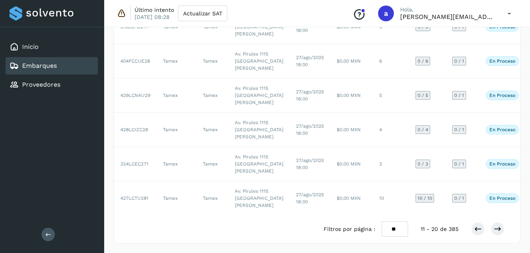
scroll to position [420, 0]
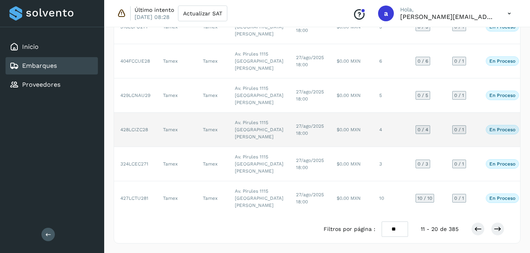
click at [330, 113] on td "$0.00 MXN" at bounding box center [351, 130] width 43 height 34
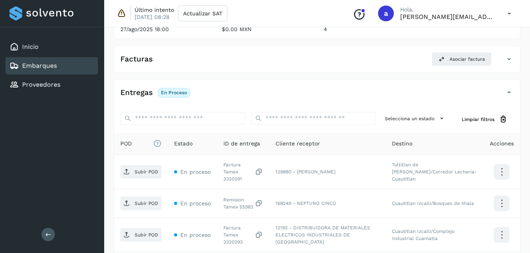
scroll to position [216, 0]
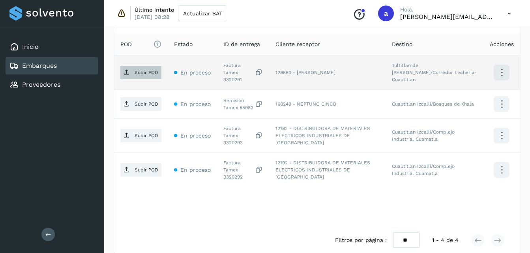
click at [141, 76] on span "Subir POD" at bounding box center [140, 72] width 41 height 13
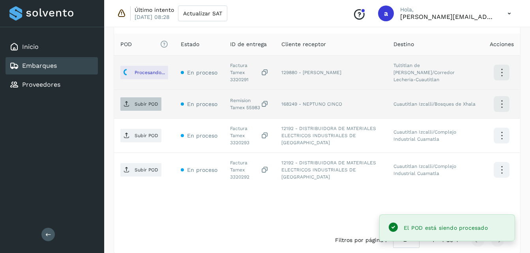
click at [148, 103] on p "Subir POD" at bounding box center [147, 104] width 24 height 6
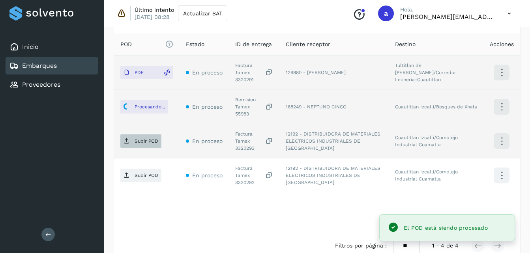
click at [141, 139] on p "Subir POD" at bounding box center [147, 142] width 24 height 6
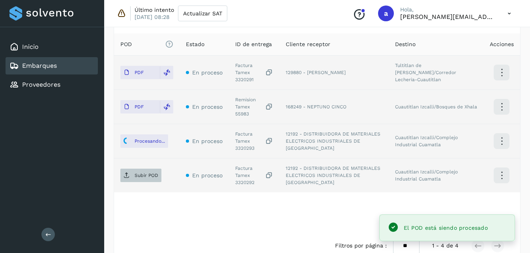
click at [139, 173] on p "Subir POD" at bounding box center [147, 176] width 24 height 6
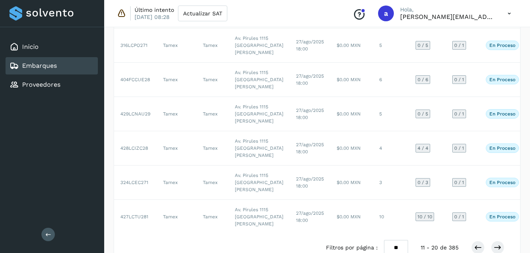
scroll to position [420, 0]
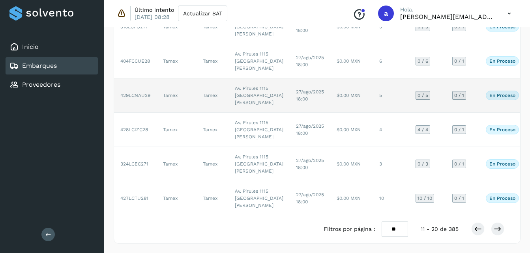
click at [330, 79] on td "$0.00 MXN" at bounding box center [351, 96] width 43 height 34
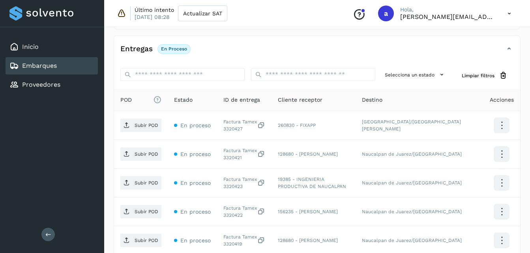
scroll to position [161, 0]
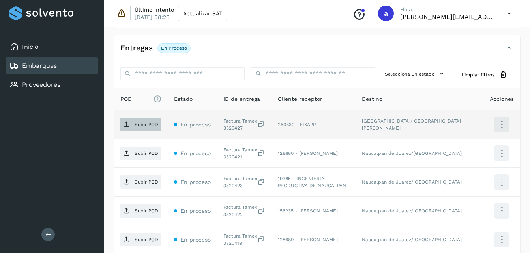
click at [139, 130] on span "Subir POD" at bounding box center [140, 124] width 41 height 13
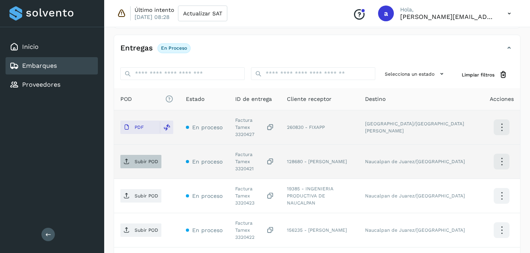
click at [132, 156] on span "Subir POD" at bounding box center [140, 162] width 41 height 13
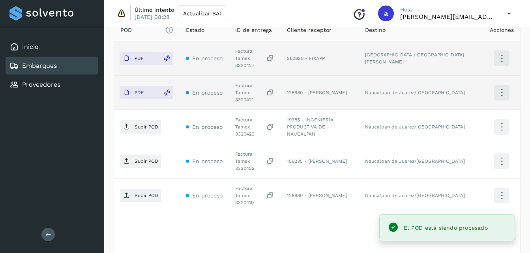
scroll to position [239, 0]
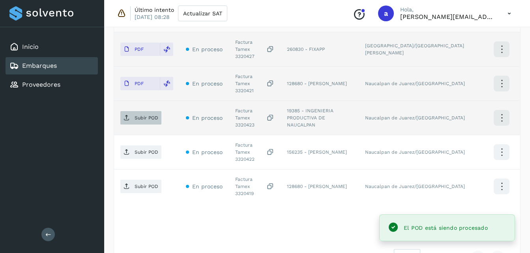
click at [142, 115] on p "Subir POD" at bounding box center [147, 118] width 24 height 6
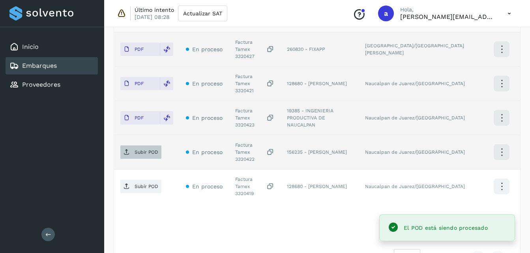
click at [135, 146] on span "Subir POD" at bounding box center [140, 152] width 41 height 13
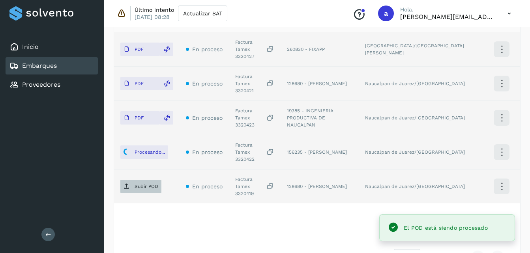
click at [132, 180] on span "Subir POD" at bounding box center [140, 186] width 41 height 13
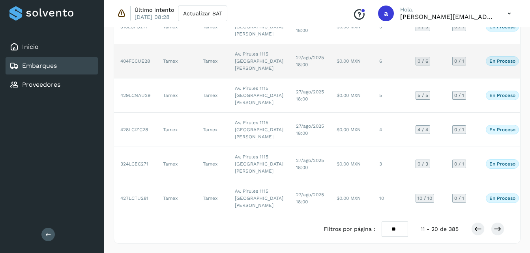
click at [373, 79] on td "6" at bounding box center [391, 61] width 36 height 34
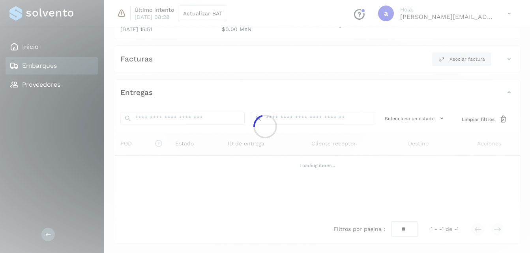
scroll to position [239, 0]
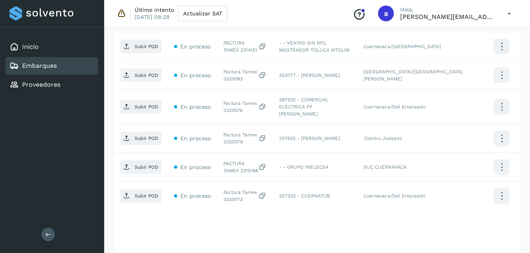
drag, startPoint x: 533, startPoint y: 171, endPoint x: 353, endPoint y: 209, distance: 184.0
click at [353, 209] on div "POD El tamaño máximo de archivo es de 20 Mb. Estado ID de entrega Cliente recep…" at bounding box center [317, 130] width 406 height 240
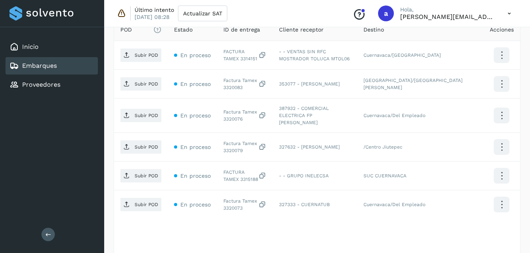
scroll to position [233, 0]
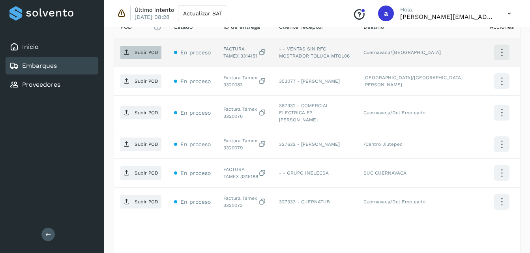
click at [129, 58] on span "Subir POD" at bounding box center [140, 52] width 41 height 13
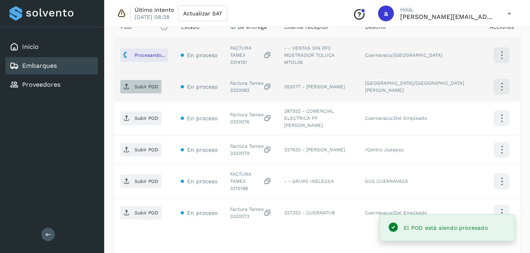
click at [145, 84] on p "Subir POD" at bounding box center [147, 87] width 24 height 6
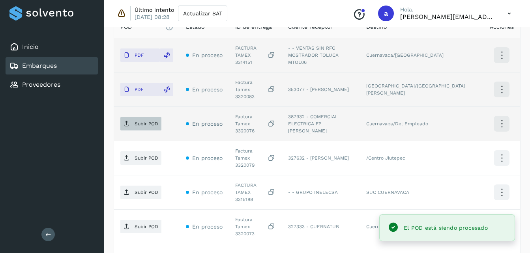
click at [150, 121] on p "Subir POD" at bounding box center [147, 124] width 24 height 6
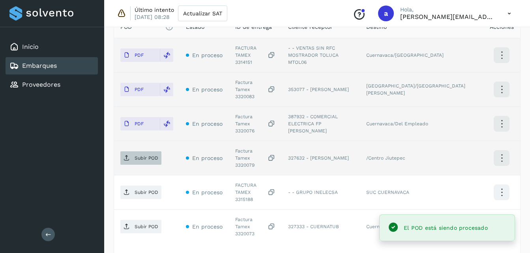
click at [127, 152] on span "Subir POD" at bounding box center [140, 158] width 41 height 13
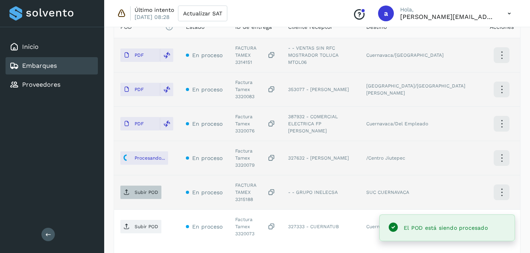
click at [139, 190] on p "Subir POD" at bounding box center [147, 193] width 24 height 6
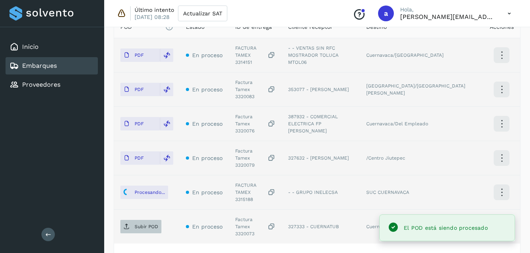
click at [138, 224] on p "Subir POD" at bounding box center [147, 227] width 24 height 6
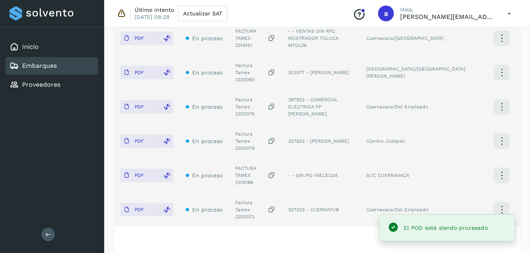
scroll to position [249, 0]
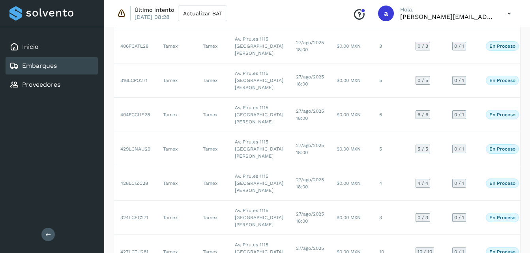
scroll to position [190, 0]
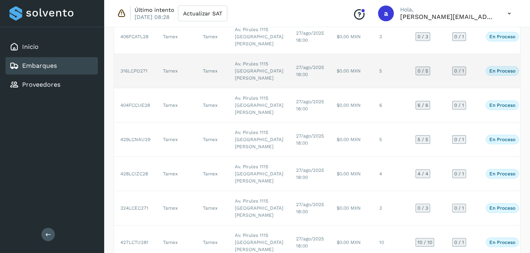
click at [373, 88] on td "5" at bounding box center [391, 71] width 36 height 34
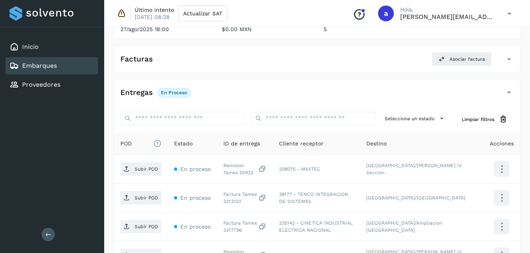
scroll to position [190, 0]
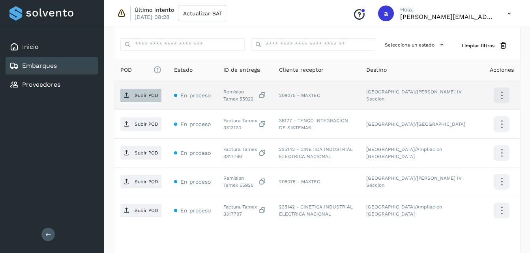
drag, startPoint x: 536, startPoint y: 133, endPoint x: 137, endPoint y: 93, distance: 400.7
click at [137, 93] on p "Subir POD" at bounding box center [147, 96] width 24 height 6
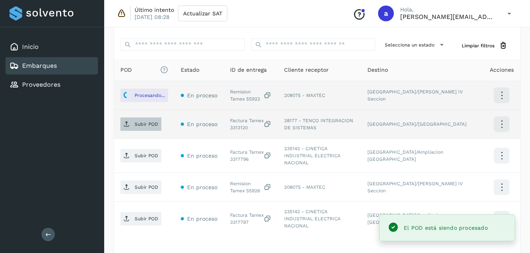
click at [151, 126] on p "Subir POD" at bounding box center [147, 125] width 24 height 6
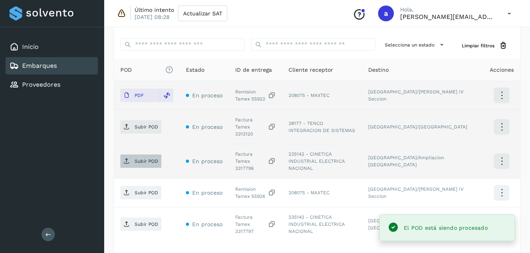
click at [148, 155] on span "Subir POD" at bounding box center [140, 161] width 41 height 13
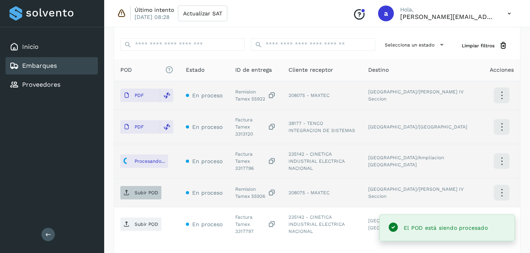
click at [152, 190] on p "Subir POD" at bounding box center [147, 193] width 24 height 6
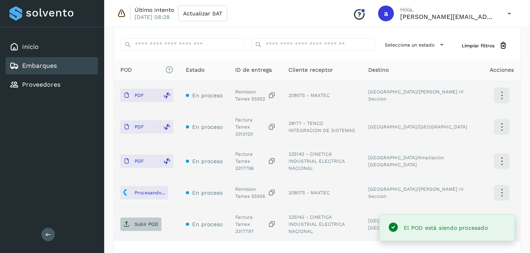
click at [144, 222] on p "Subir POD" at bounding box center [147, 225] width 24 height 6
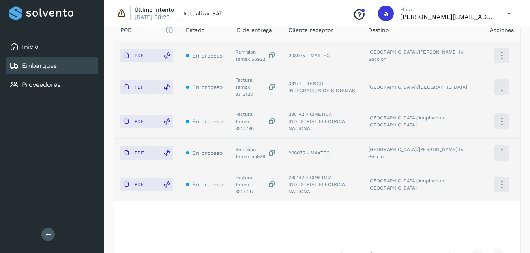
scroll to position [239, 0]
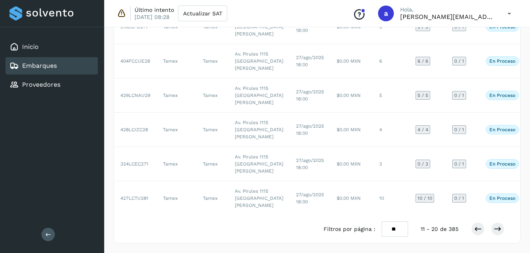
scroll to position [190, 0]
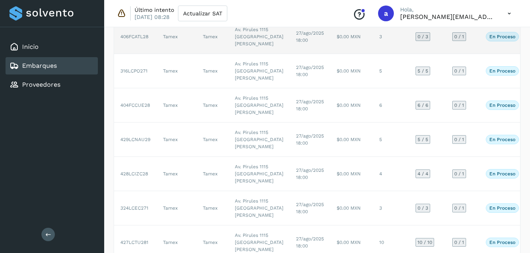
click at [330, 54] on td "$0.00 MXN" at bounding box center [351, 37] width 43 height 34
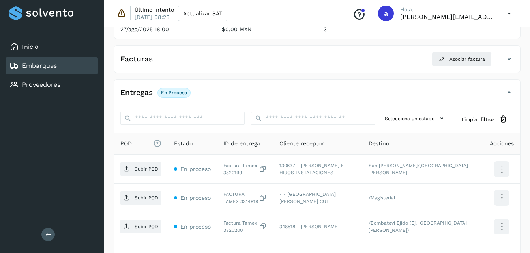
scroll to position [181, 0]
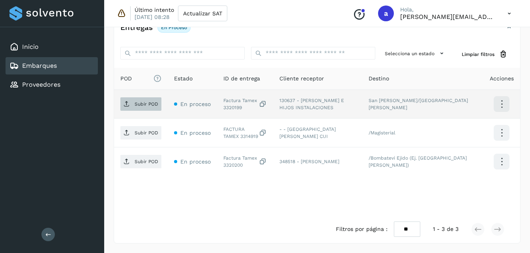
click at [139, 105] on p "Subir POD" at bounding box center [147, 104] width 24 height 6
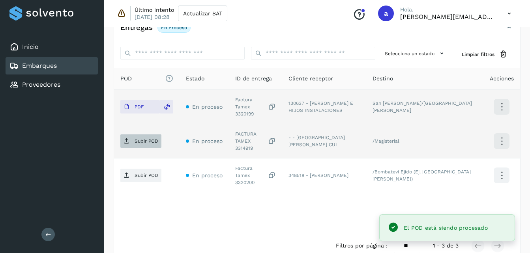
click at [147, 139] on p "Subir POD" at bounding box center [147, 142] width 24 height 6
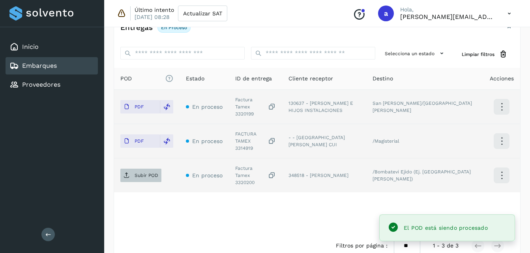
click at [138, 173] on p "Subir POD" at bounding box center [147, 176] width 24 height 6
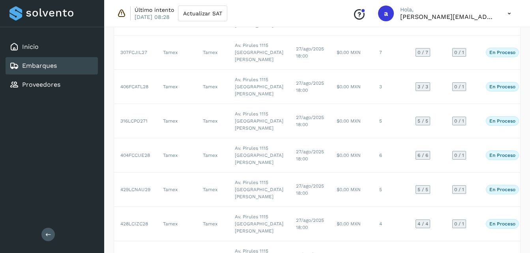
scroll to position [136, 0]
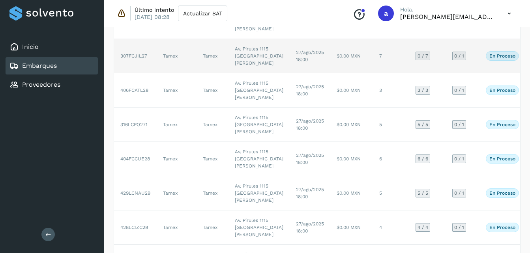
click at [290, 73] on td "27/ago/2025 18:00" at bounding box center [310, 56] width 41 height 34
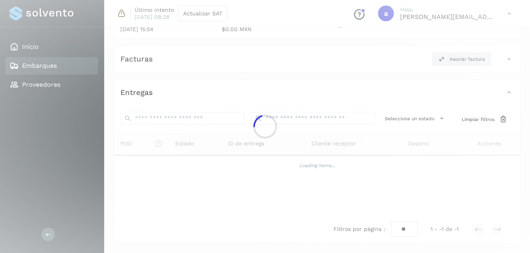
scroll to position [136, 0]
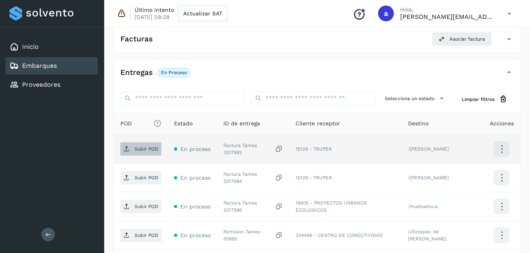
click at [138, 150] on p "Subir POD" at bounding box center [147, 149] width 24 height 6
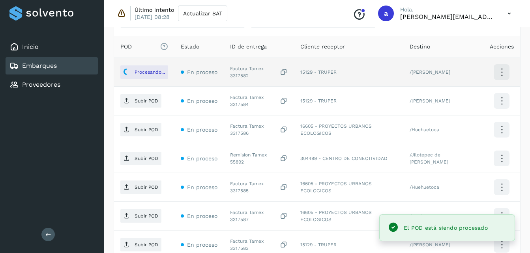
scroll to position [212, 0]
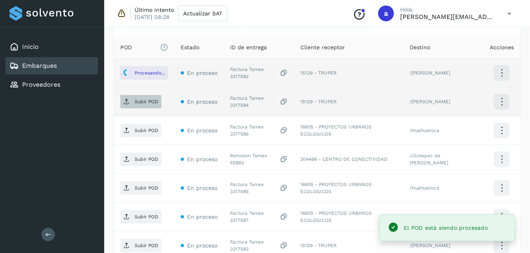
click at [137, 106] on span "Subir POD" at bounding box center [140, 102] width 41 height 13
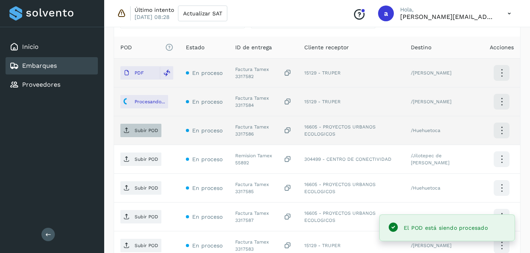
click at [155, 130] on p "Subir POD" at bounding box center [147, 131] width 24 height 6
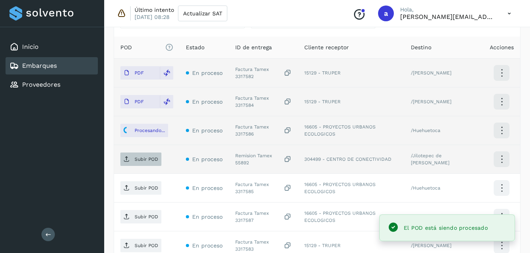
click at [137, 161] on p "Subir POD" at bounding box center [147, 160] width 24 height 6
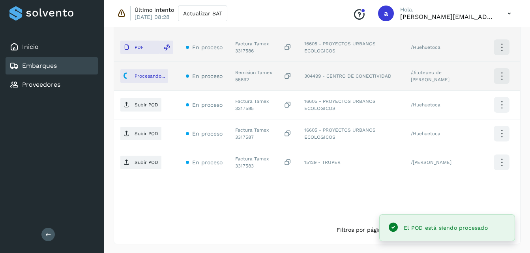
scroll to position [296, 0]
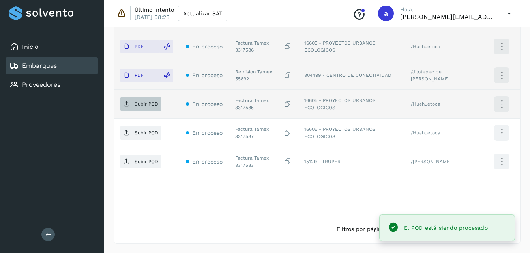
click at [149, 105] on p "Subir POD" at bounding box center [147, 104] width 24 height 6
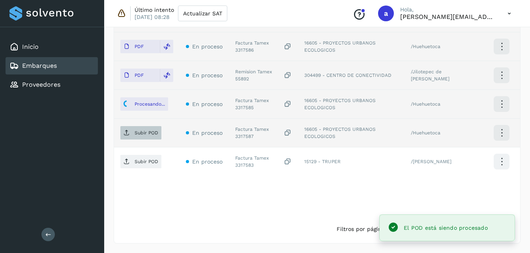
click at [142, 131] on p "Subir POD" at bounding box center [147, 133] width 24 height 6
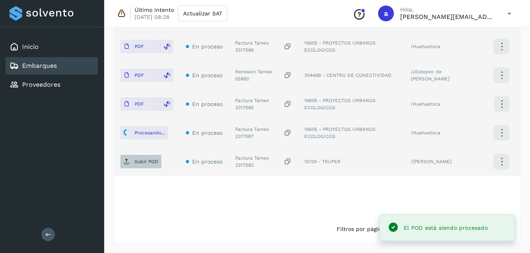
click at [135, 164] on p "Subir POD" at bounding box center [147, 162] width 24 height 6
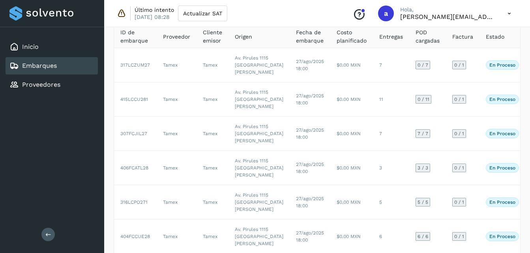
scroll to position [56, 0]
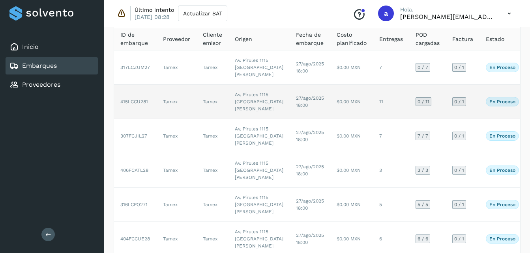
click at [330, 119] on td "$0.00 MXN" at bounding box center [351, 102] width 43 height 34
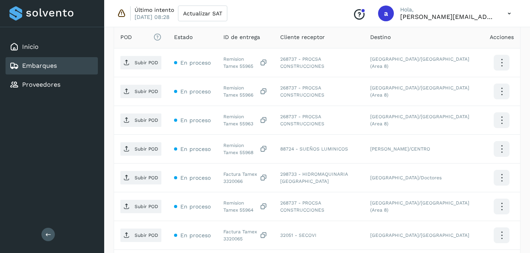
scroll to position [222, 0]
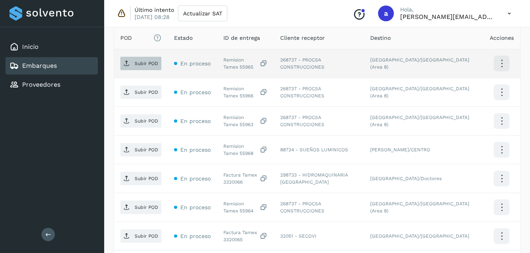
click at [152, 66] on p "Subir POD" at bounding box center [147, 64] width 24 height 6
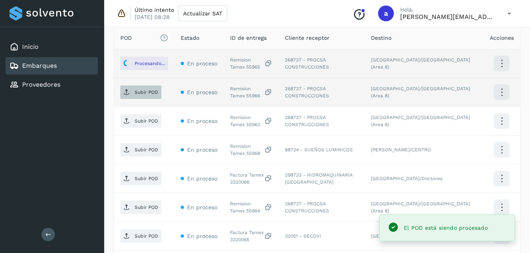
click at [153, 96] on span "Subir POD" at bounding box center [140, 92] width 41 height 13
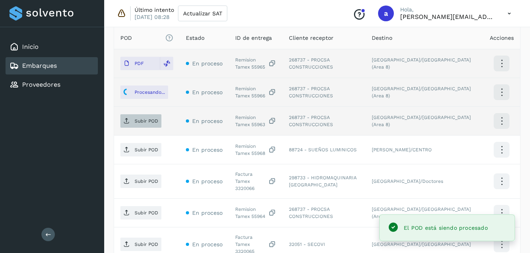
click at [149, 124] on p "Subir POD" at bounding box center [147, 121] width 24 height 6
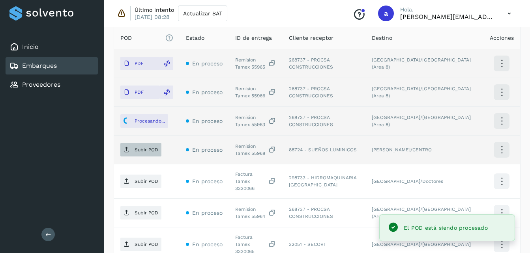
click at [142, 146] on span "Subir POD" at bounding box center [140, 150] width 41 height 13
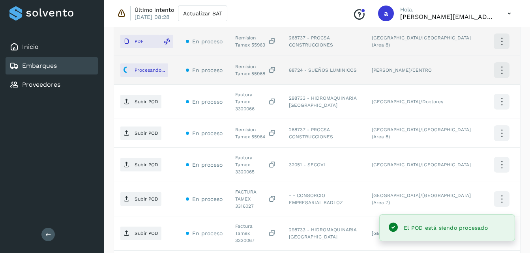
scroll to position [302, 0]
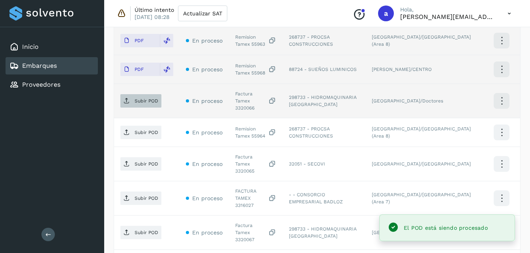
click at [137, 99] on p "Subir POD" at bounding box center [147, 101] width 24 height 6
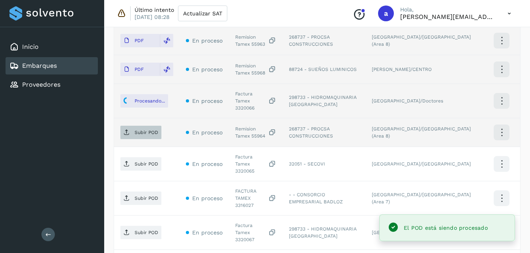
click at [141, 131] on span "Subir POD" at bounding box center [140, 132] width 41 height 13
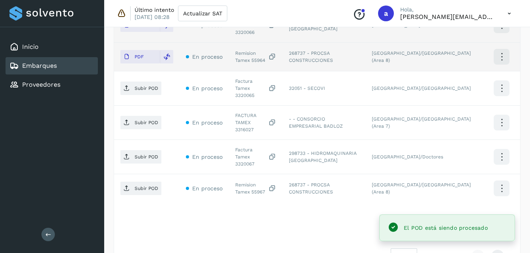
scroll to position [383, 0]
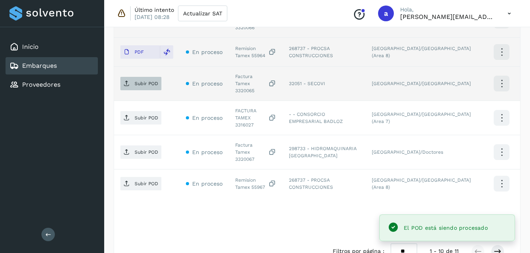
click at [138, 81] on p "Subir POD" at bounding box center [147, 84] width 24 height 6
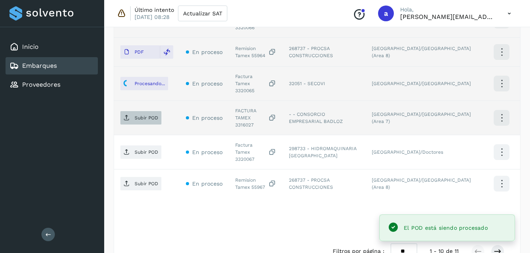
click at [144, 115] on p "Subir POD" at bounding box center [147, 118] width 24 height 6
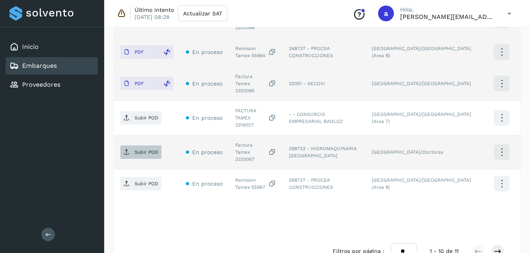
click at [136, 146] on span "Subir POD" at bounding box center [140, 152] width 41 height 13
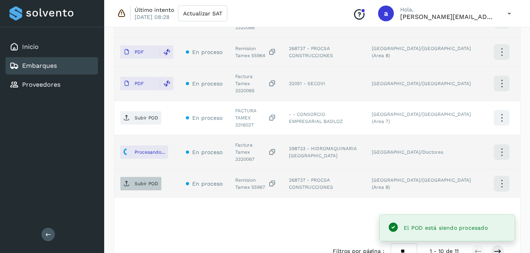
click at [146, 181] on p "Subir POD" at bounding box center [147, 184] width 24 height 6
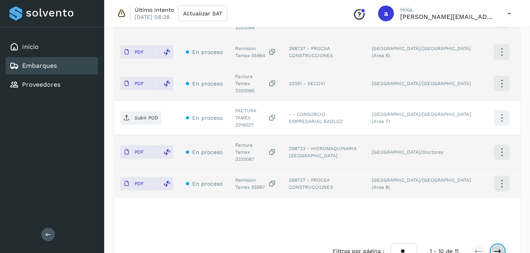
click at [499, 248] on icon at bounding box center [498, 252] width 8 height 8
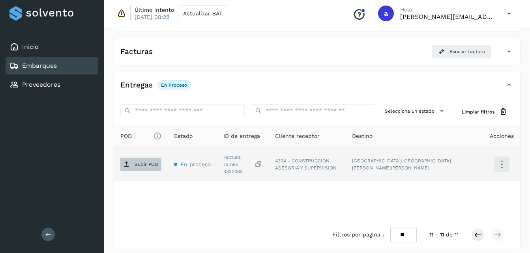
click at [134, 158] on span "Subir POD" at bounding box center [140, 164] width 41 height 13
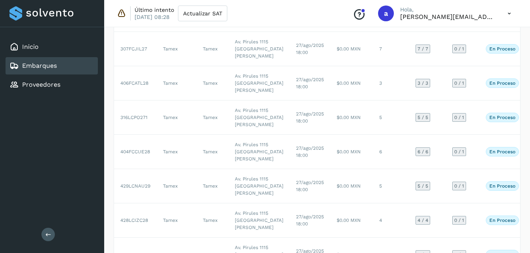
scroll to position [77, 0]
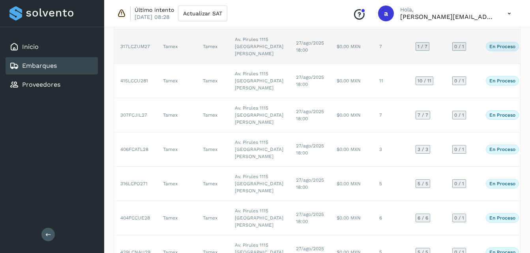
click at [373, 64] on td "7" at bounding box center [391, 47] width 36 height 34
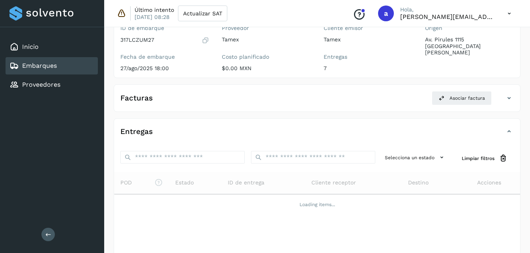
scroll to position [116, 0]
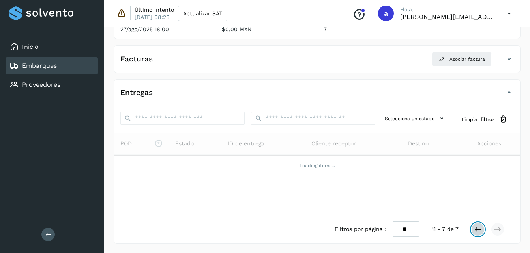
click at [481, 229] on icon at bounding box center [478, 230] width 8 height 8
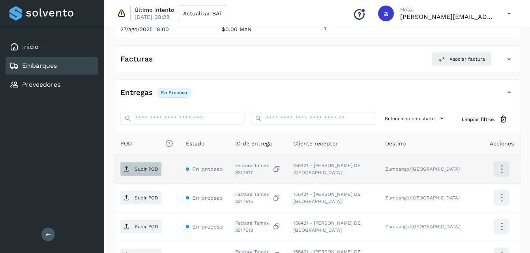
click at [141, 170] on p "Subir POD" at bounding box center [147, 170] width 24 height 6
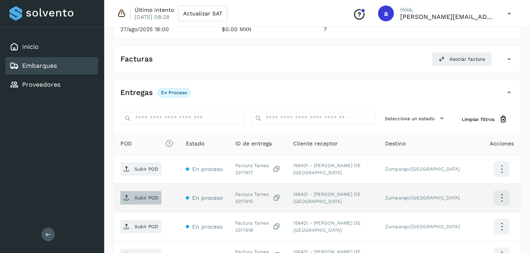
click at [140, 199] on p "Subir POD" at bounding box center [147, 198] width 24 height 6
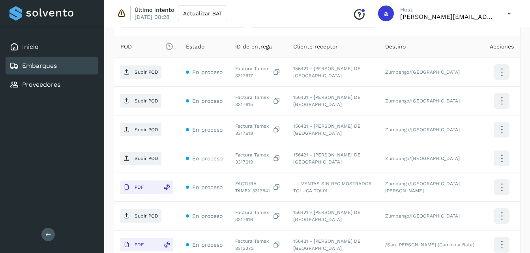
scroll to position [208, 0]
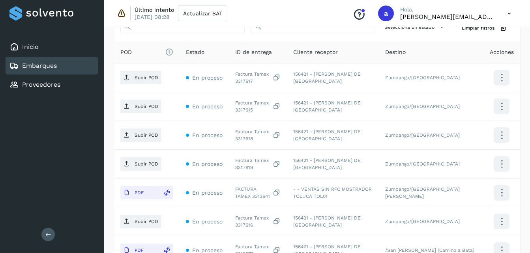
drag, startPoint x: 530, startPoint y: 114, endPoint x: 537, endPoint y: 158, distance: 44.5
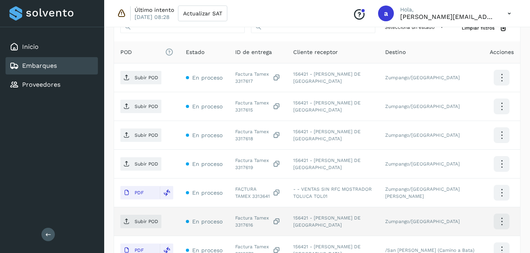
drag, startPoint x: 536, startPoint y: 158, endPoint x: 512, endPoint y: 217, distance: 63.8
click at [512, 217] on td at bounding box center [502, 222] width 37 height 29
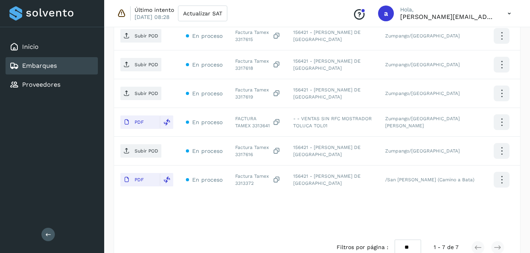
scroll to position [296, 0]
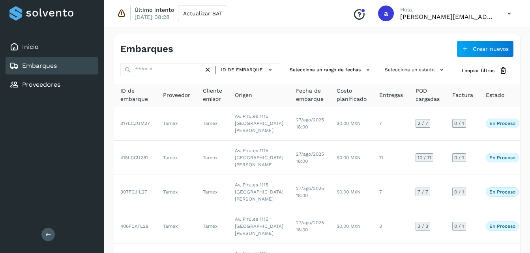
drag, startPoint x: 528, startPoint y: 47, endPoint x: 537, endPoint y: 156, distance: 108.6
drag, startPoint x: 536, startPoint y: 156, endPoint x: 526, endPoint y: 15, distance: 140.5
click at [526, 15] on div "Último intento [DATE] 08:28 Actualizar SAT Conoce nuestros beneficios a [PERSON…" at bounding box center [317, 13] width 426 height 27
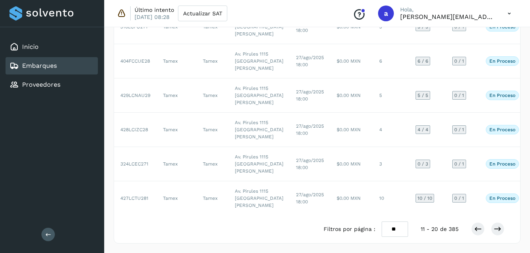
scroll to position [444, 0]
click at [481, 233] on icon at bounding box center [478, 229] width 8 height 8
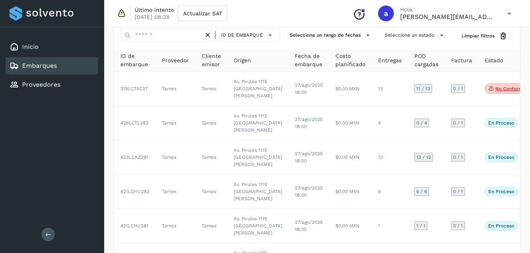
scroll to position [30, 0]
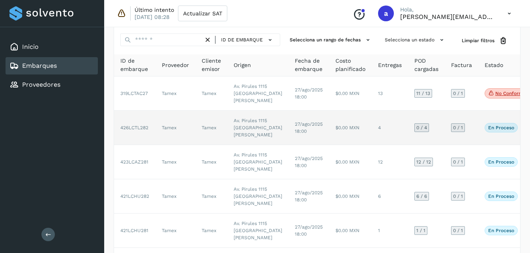
drag, startPoint x: 532, startPoint y: 92, endPoint x: 297, endPoint y: 165, distance: 246.2
click at [297, 145] on td "27/ago/2025 18:00" at bounding box center [309, 128] width 41 height 34
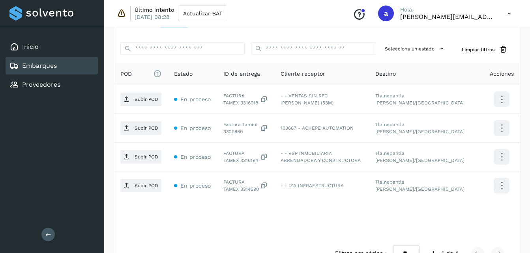
scroll to position [210, 0]
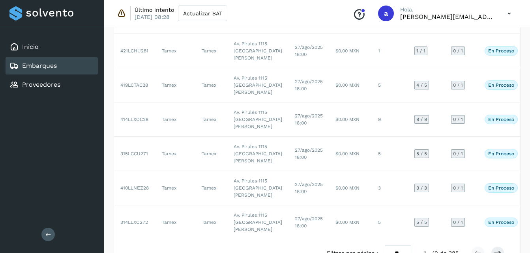
scroll to position [30, 0]
